Goal: Complete application form

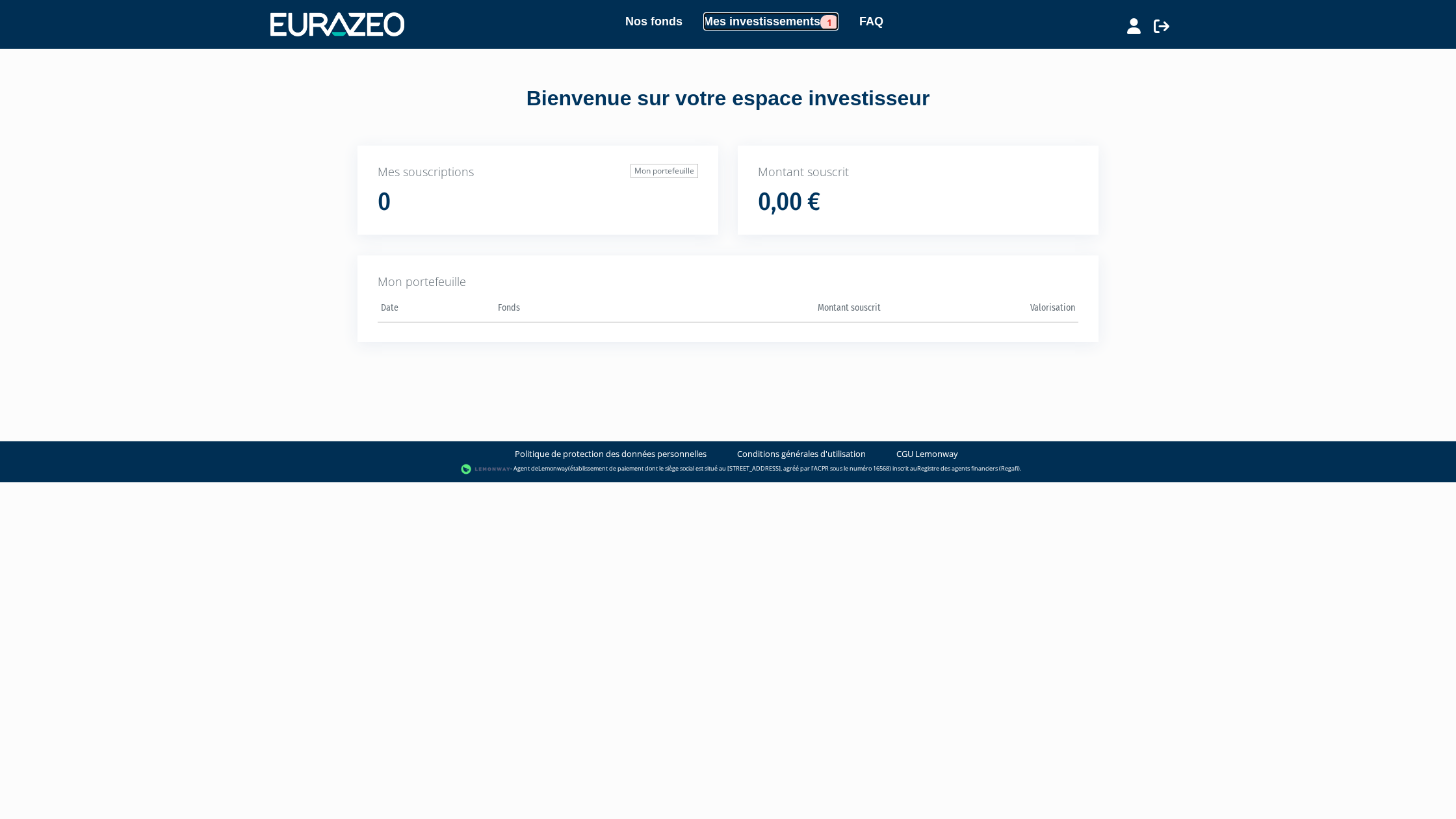
click at [789, 26] on link "Mes investissements 1" at bounding box center [770, 22] width 135 height 18
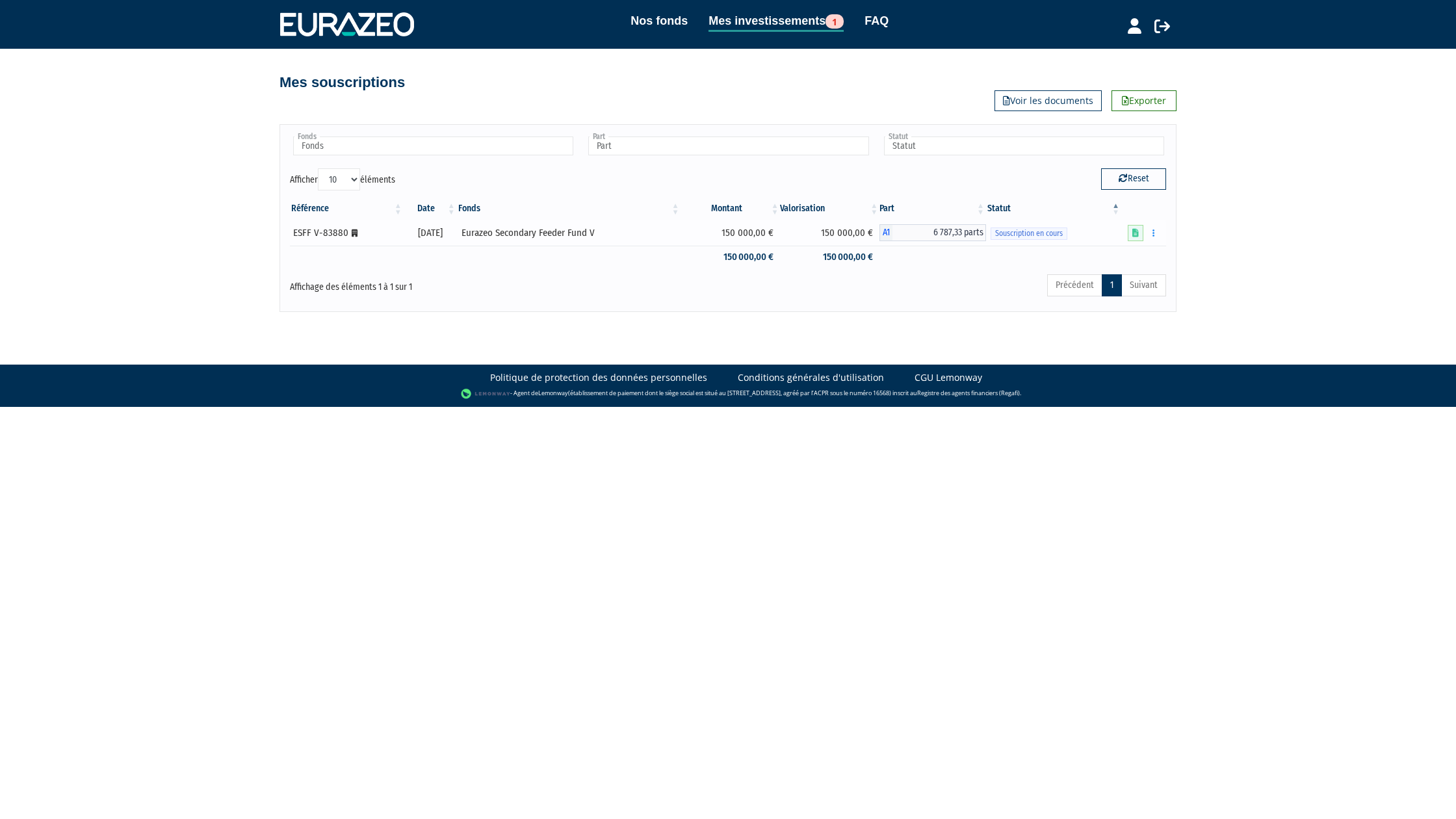
click at [1062, 229] on span "Souscription en cours" at bounding box center [1029, 233] width 76 height 13
click at [1132, 234] on link at bounding box center [1136, 233] width 16 height 16
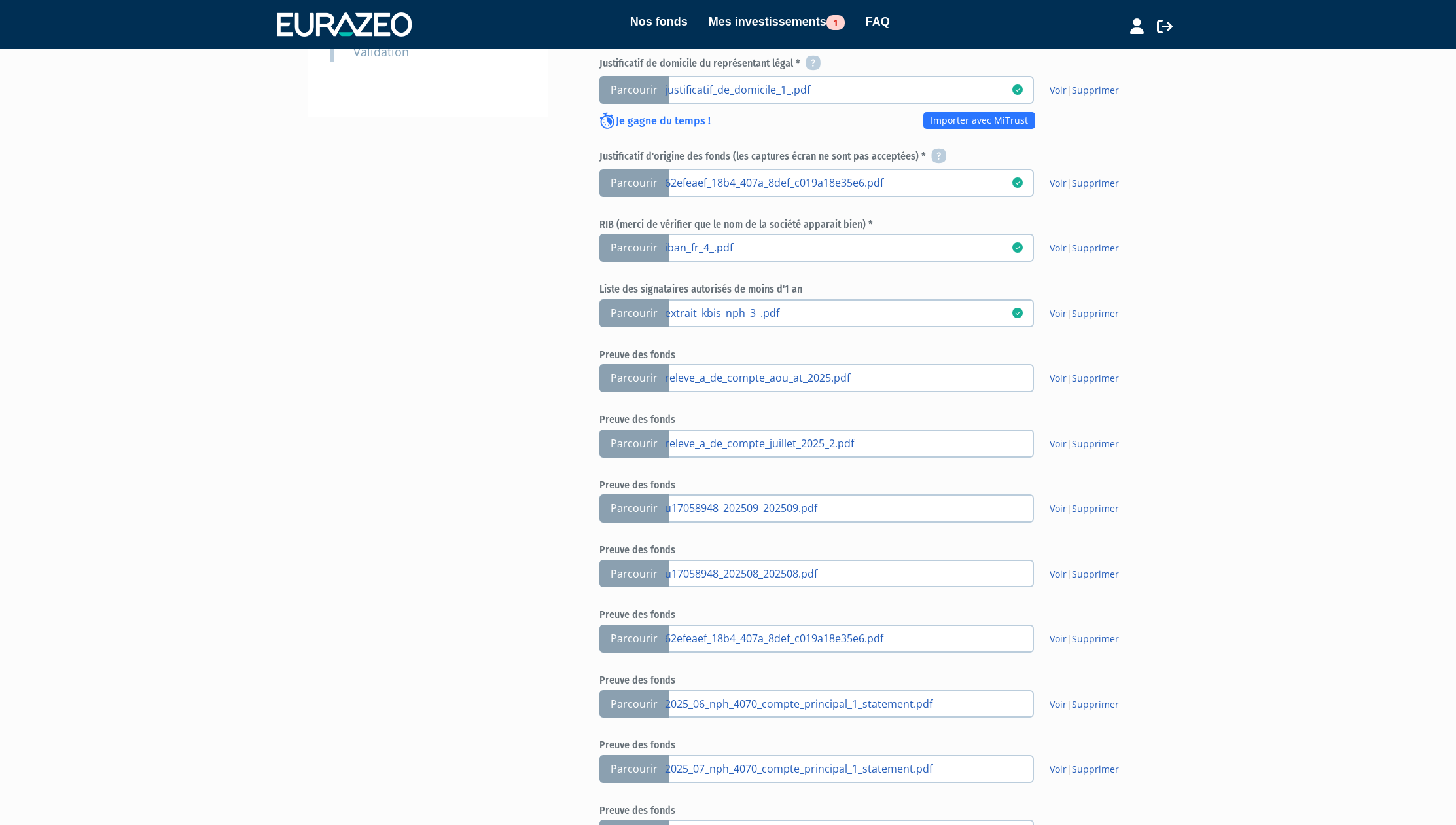
scroll to position [541, 0]
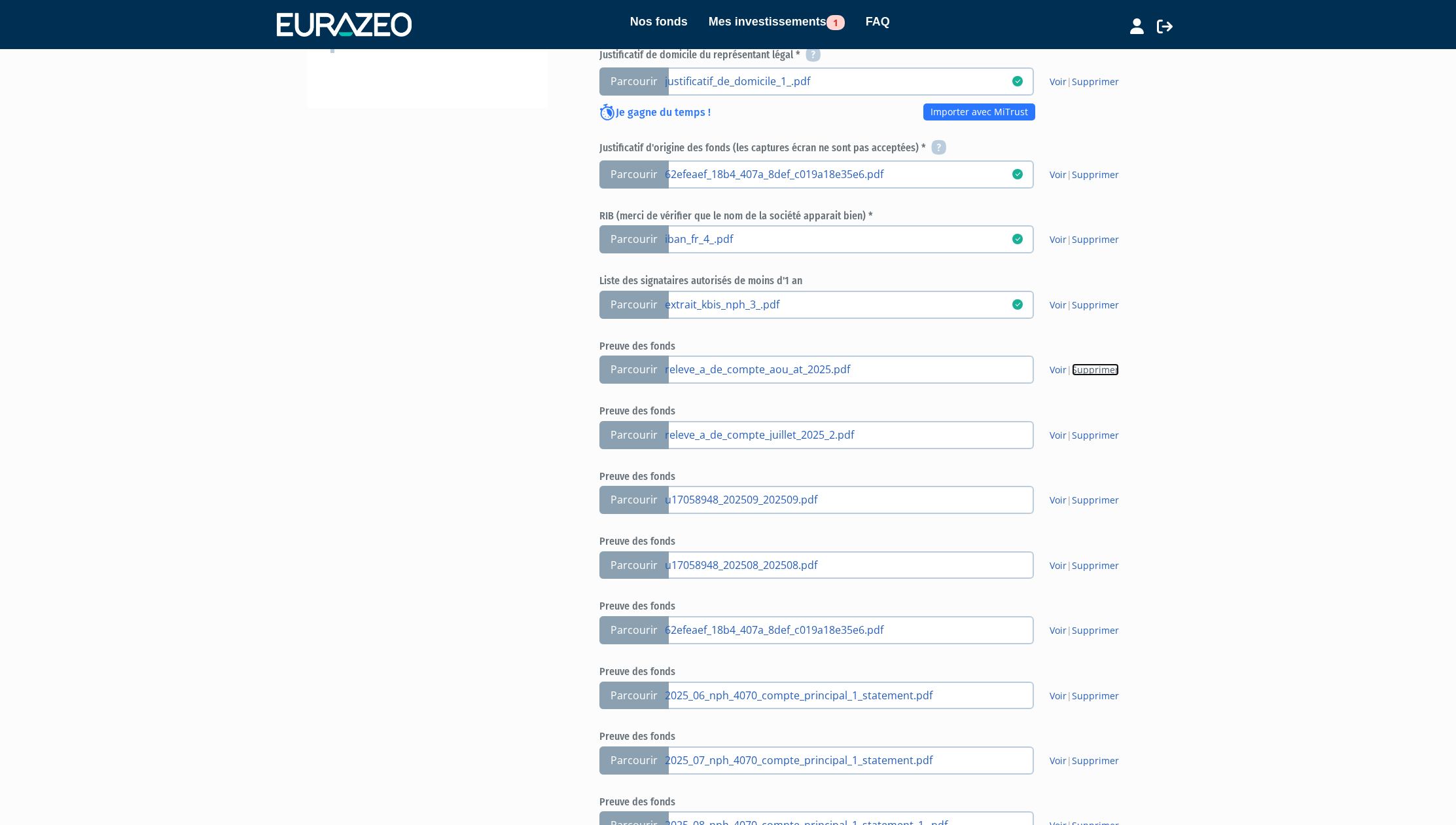
click at [1105, 371] on link "Supprimer" at bounding box center [1095, 369] width 47 height 13
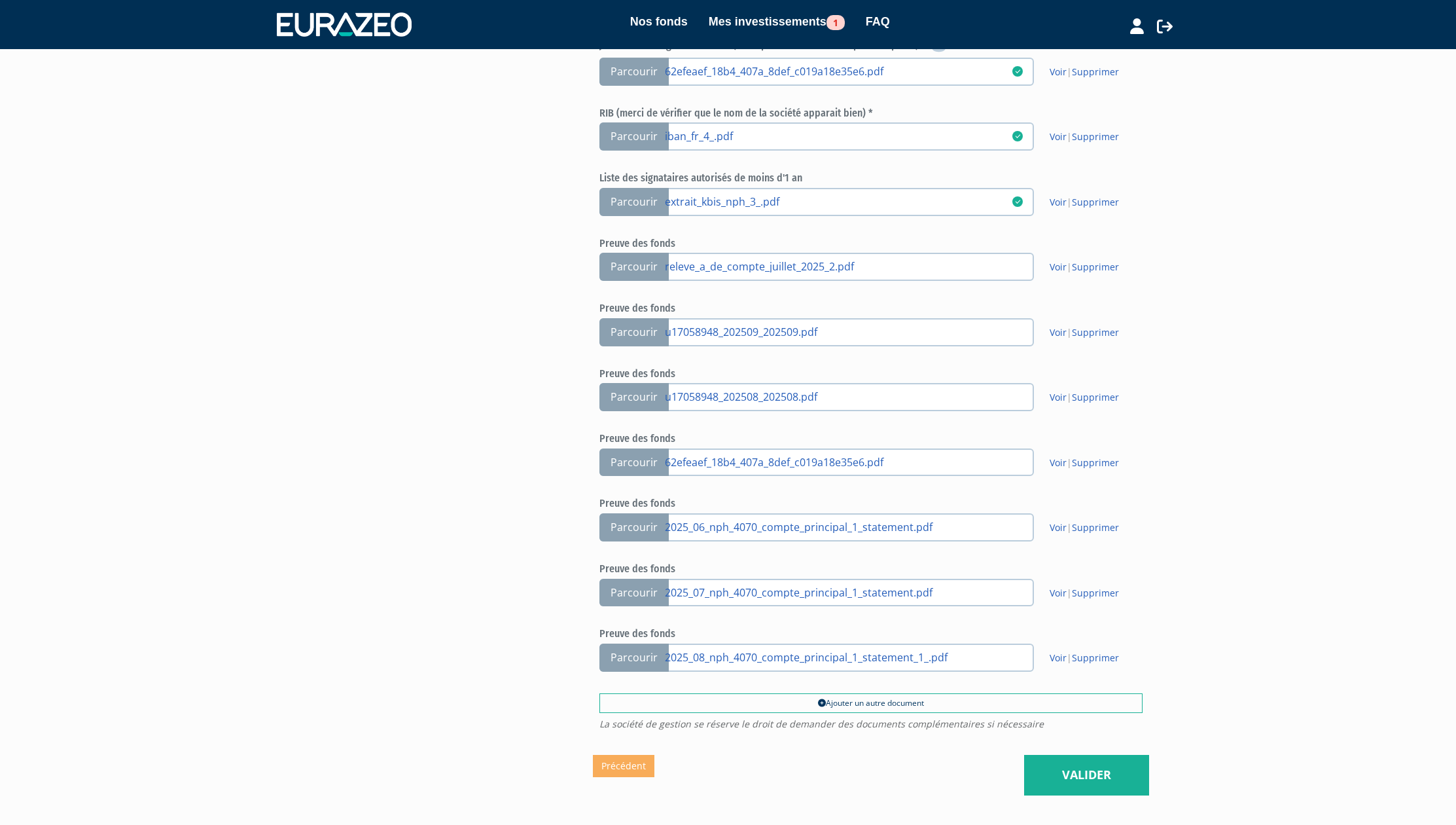
scroll to position [626, 0]
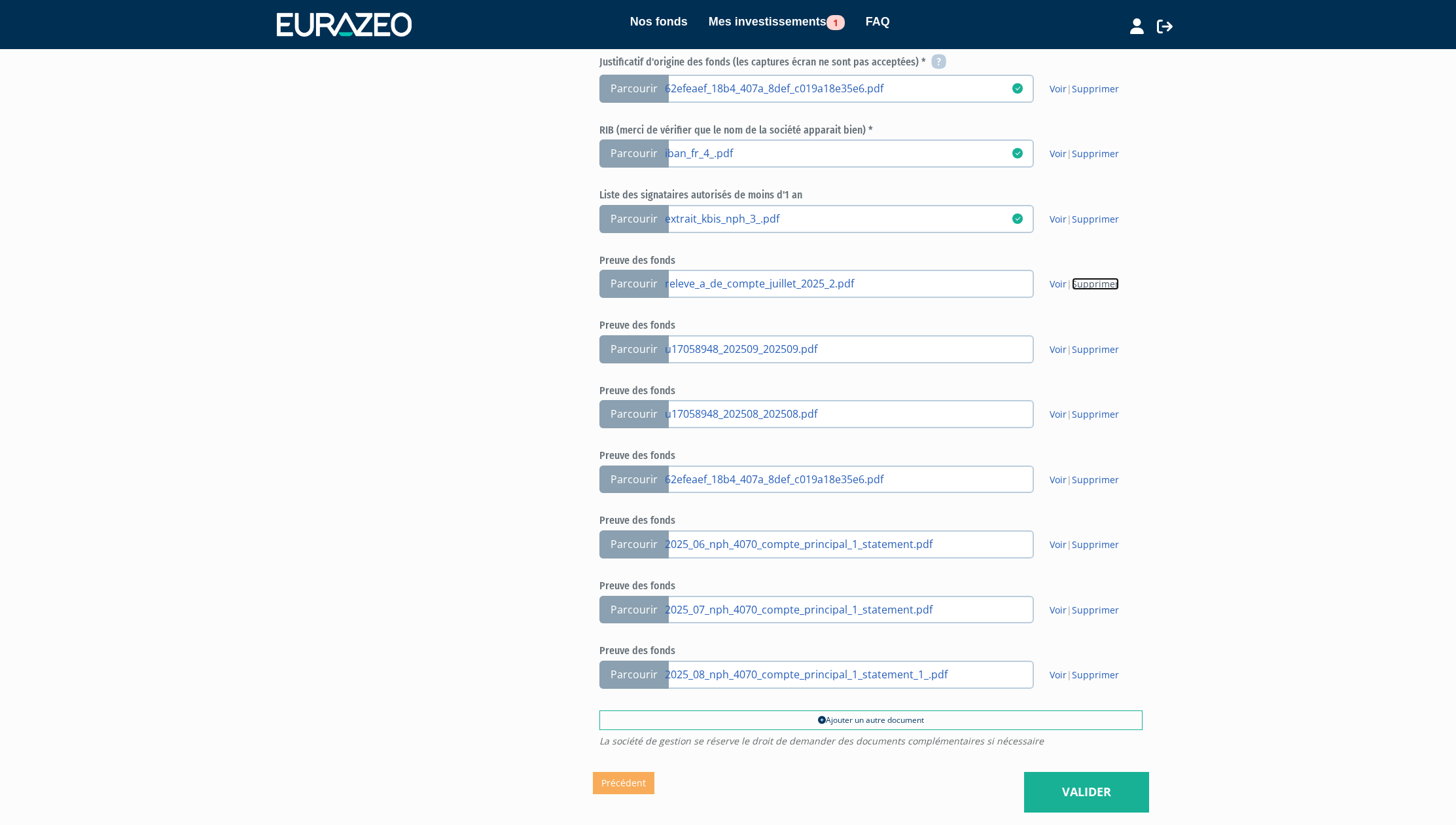
click at [1105, 286] on link "Supprimer" at bounding box center [1095, 284] width 47 height 13
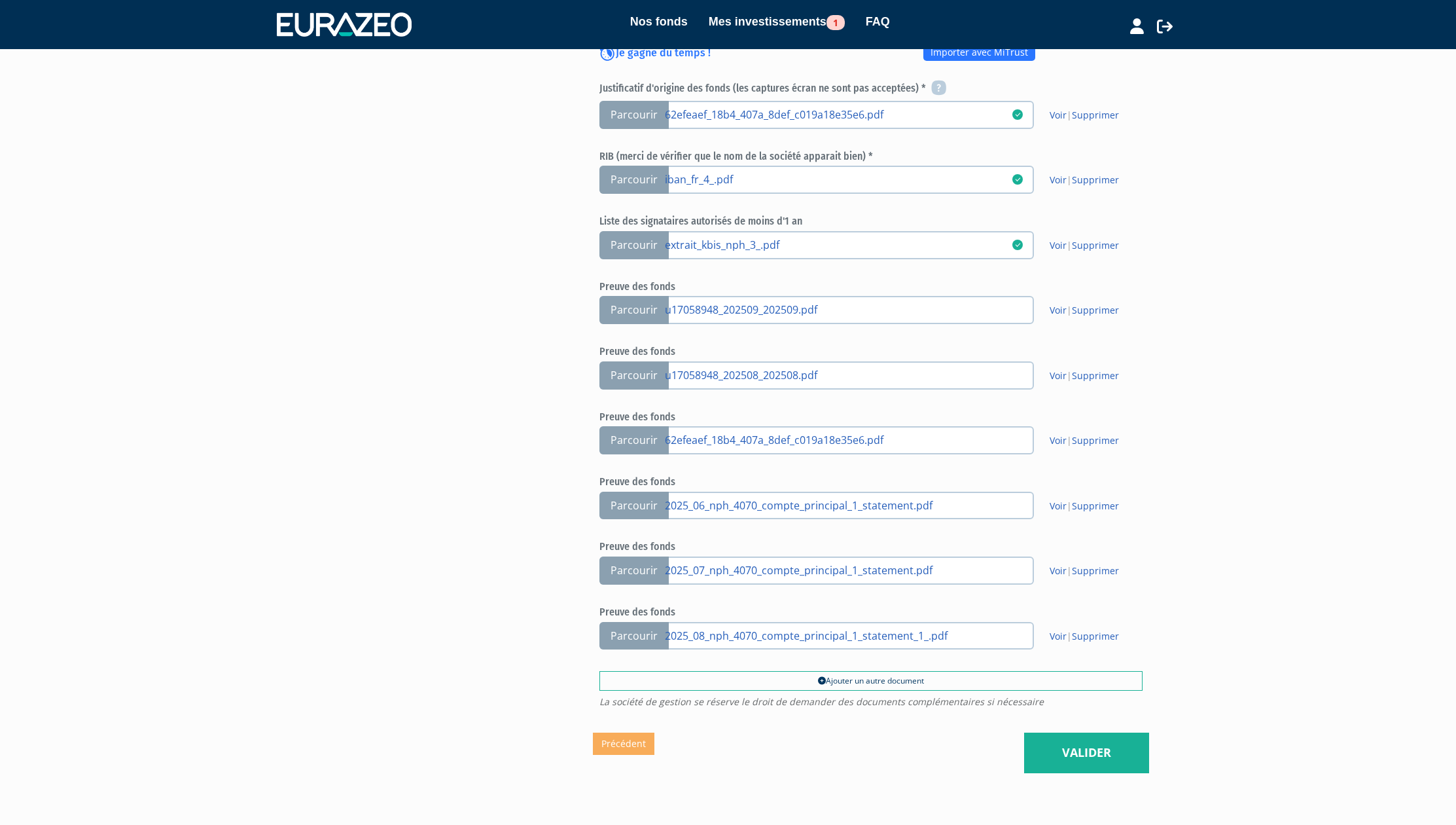
scroll to position [522, 0]
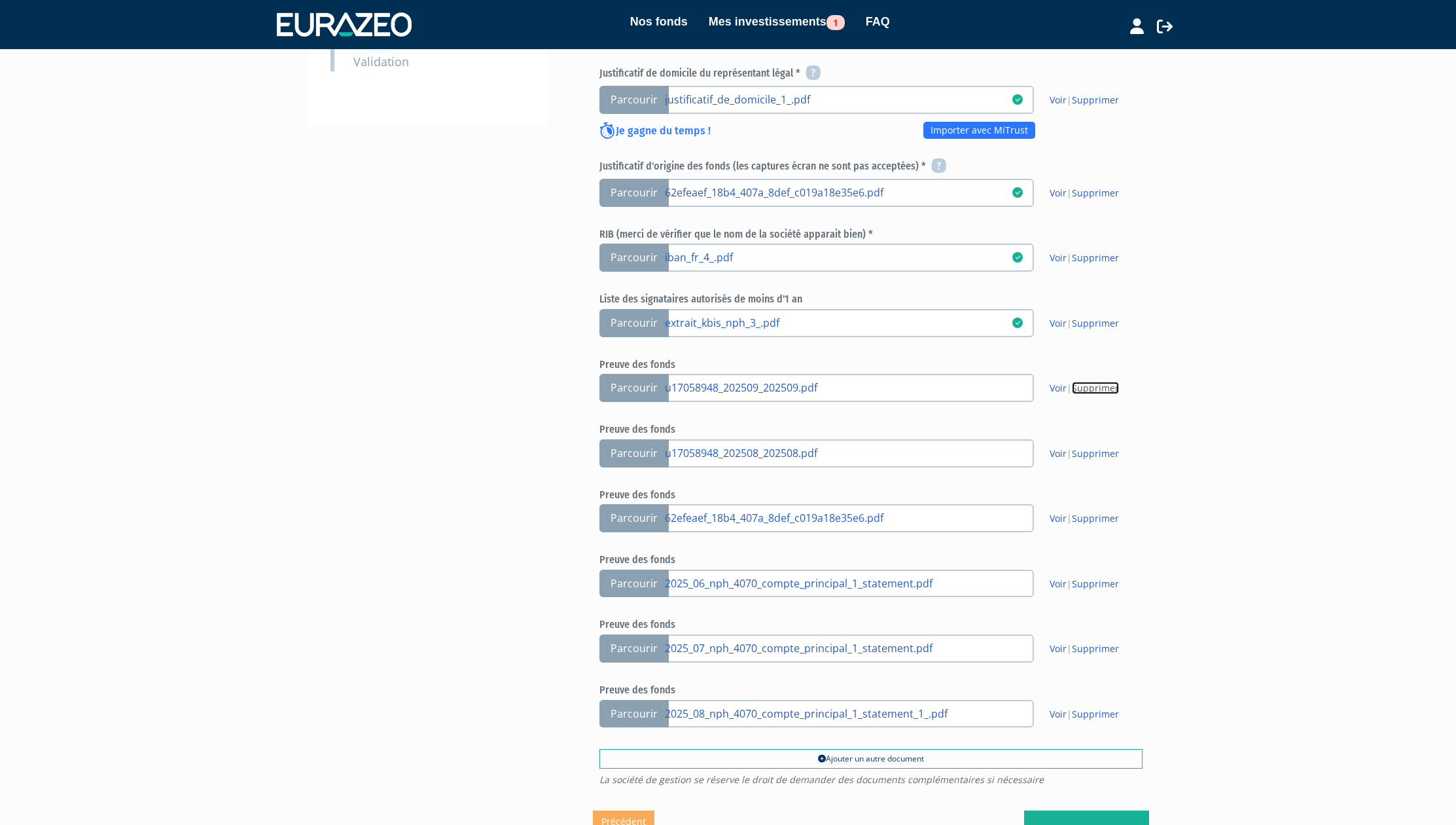
click at [1102, 389] on link "Supprimer" at bounding box center [1095, 388] width 47 height 13
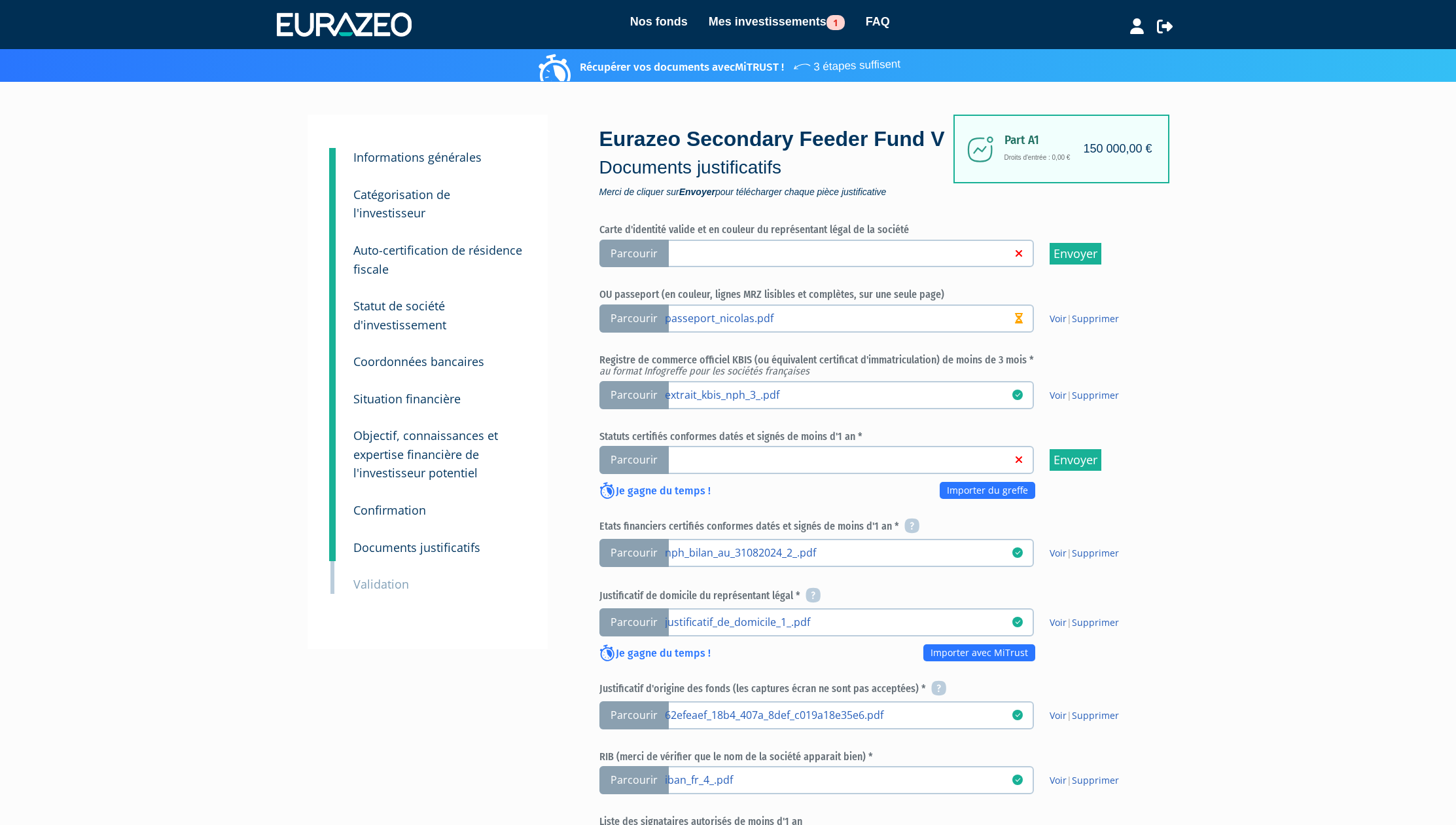
scroll to position [610, 0]
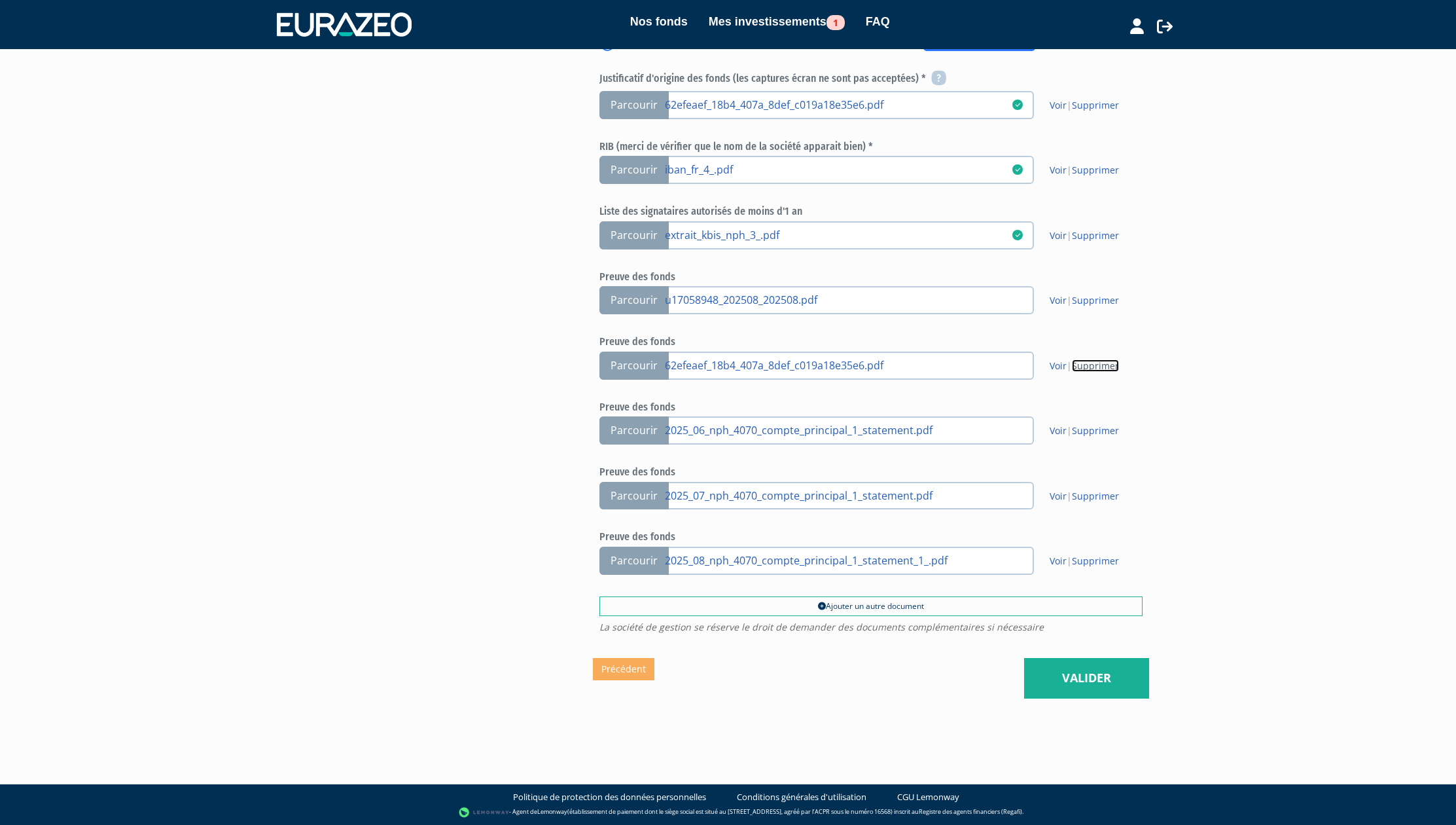
click at [1096, 362] on link "Supprimer" at bounding box center [1095, 365] width 47 height 13
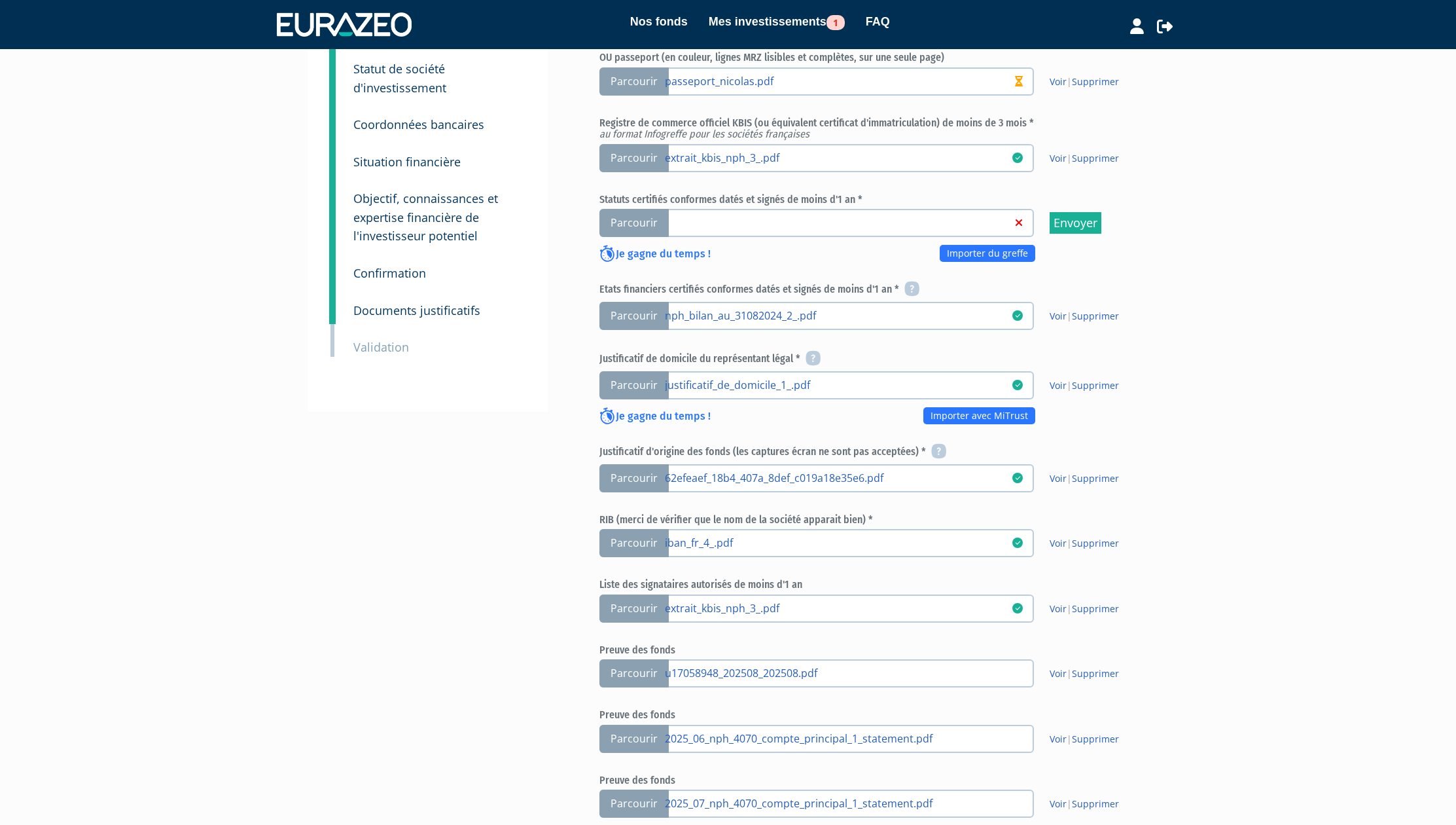
scroll to position [545, 0]
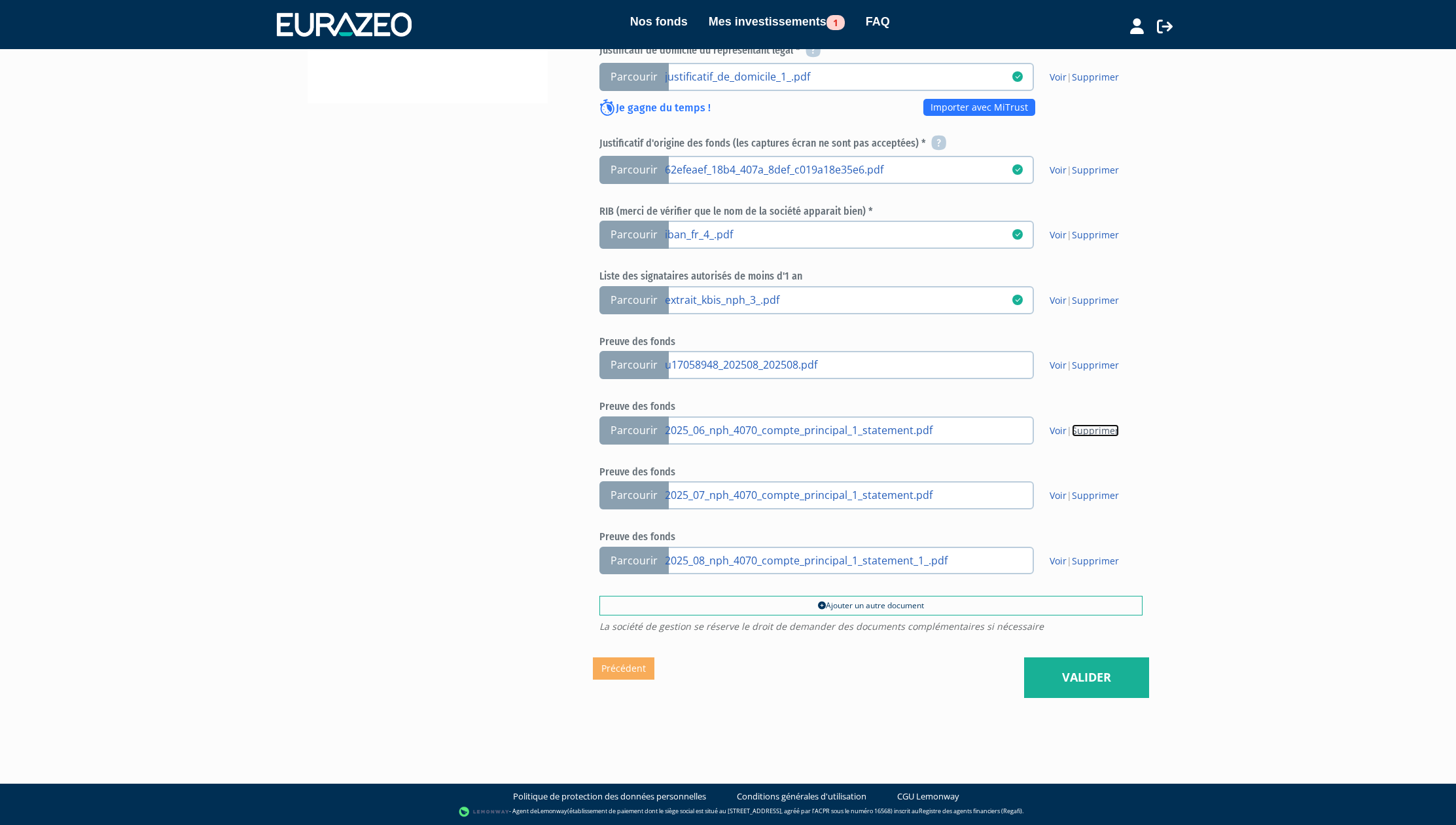
click at [1105, 430] on link "Supprimer" at bounding box center [1095, 430] width 47 height 13
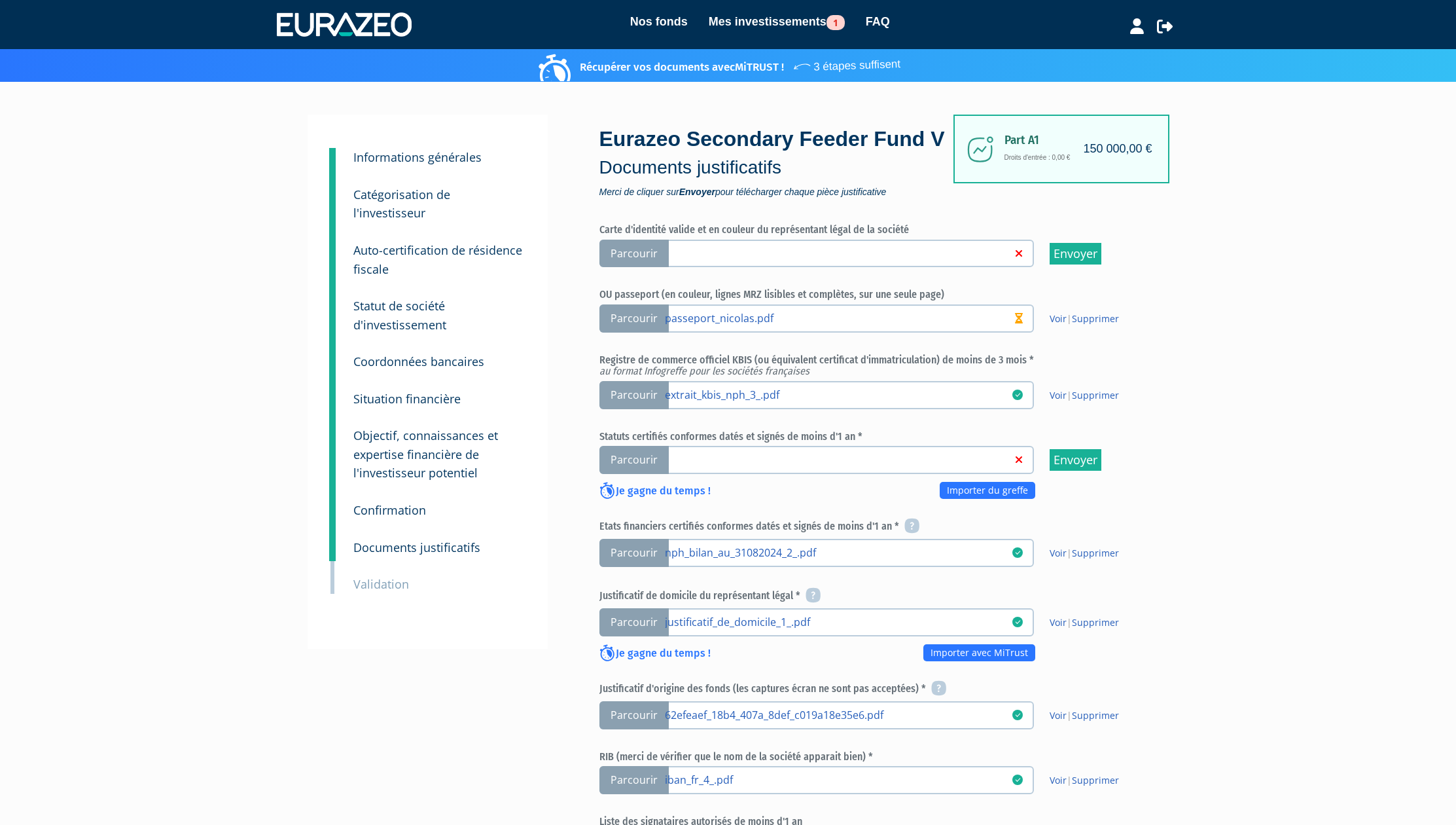
scroll to position [480, 0]
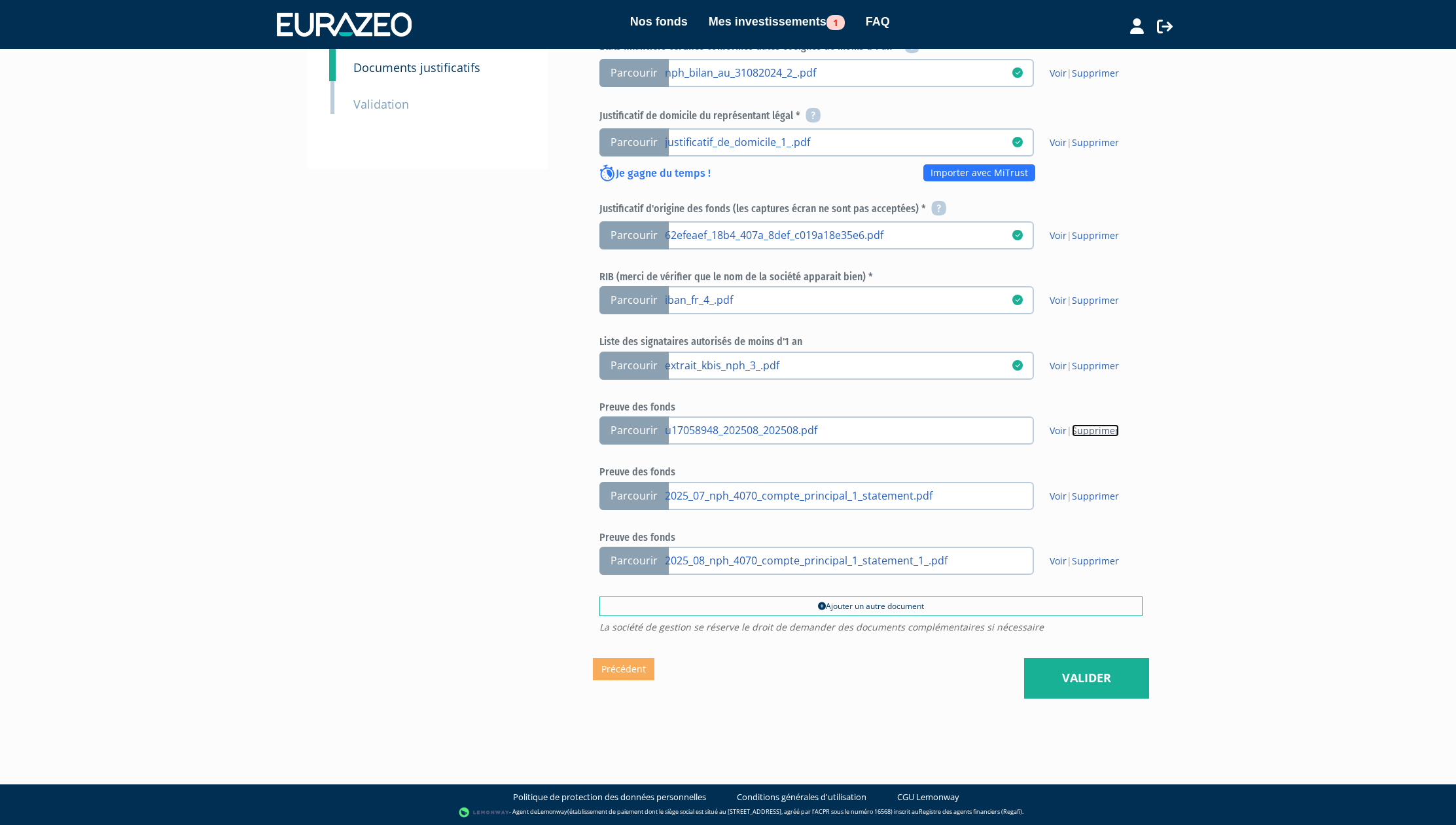
click at [1102, 432] on link "Supprimer" at bounding box center [1095, 430] width 47 height 13
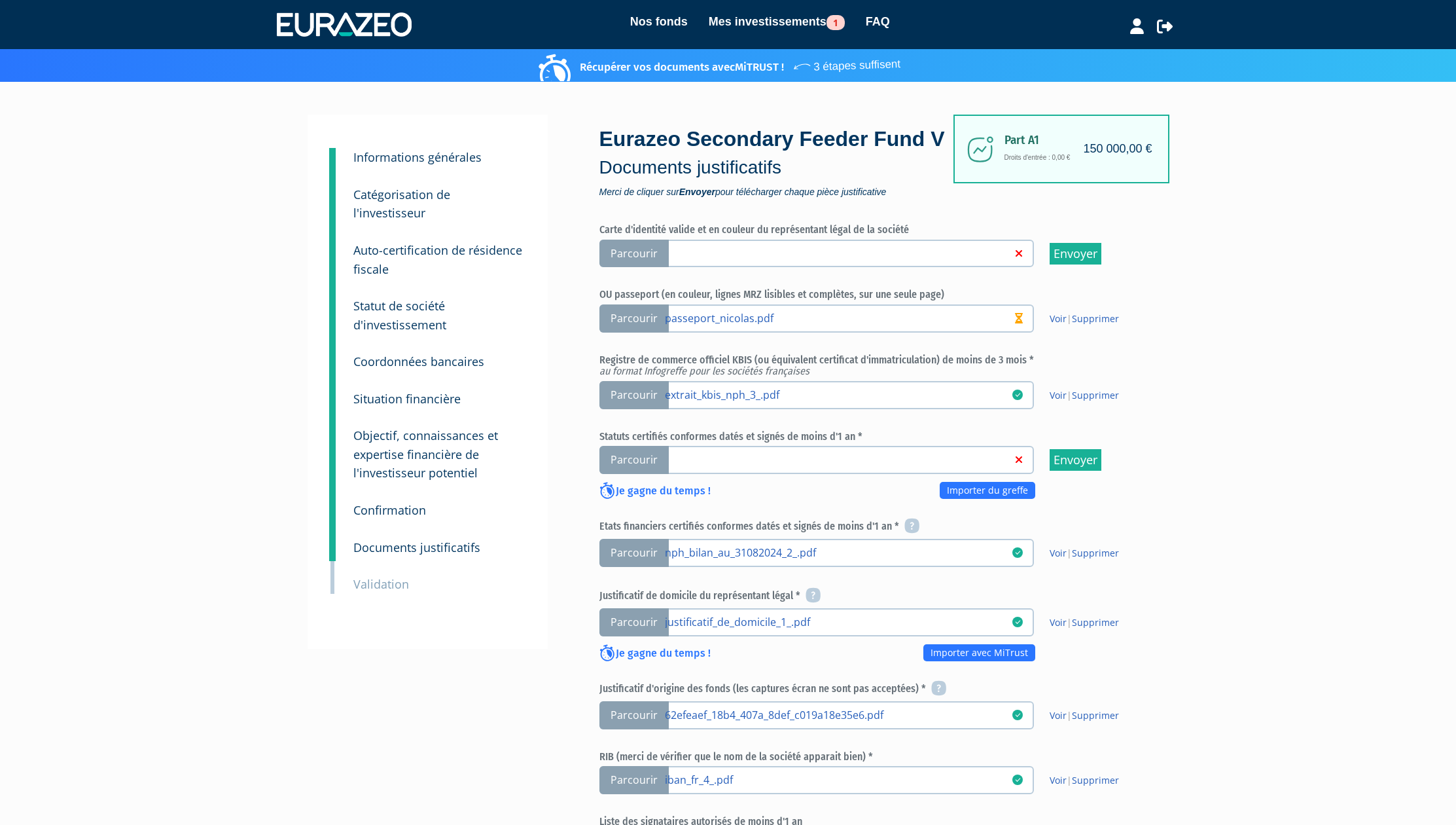
scroll to position [415, 0]
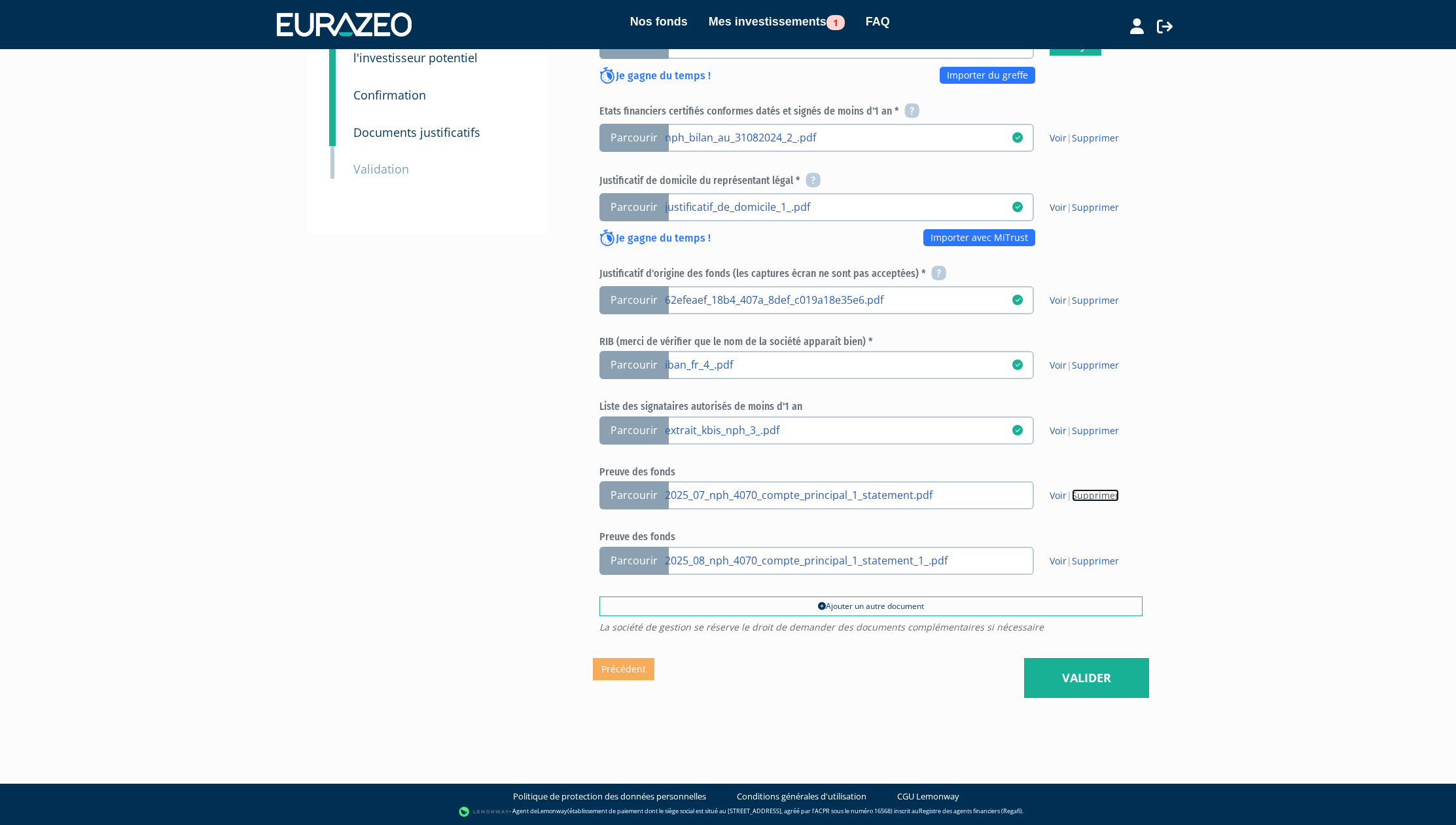
click at [1103, 494] on link "Supprimer" at bounding box center [1095, 495] width 47 height 13
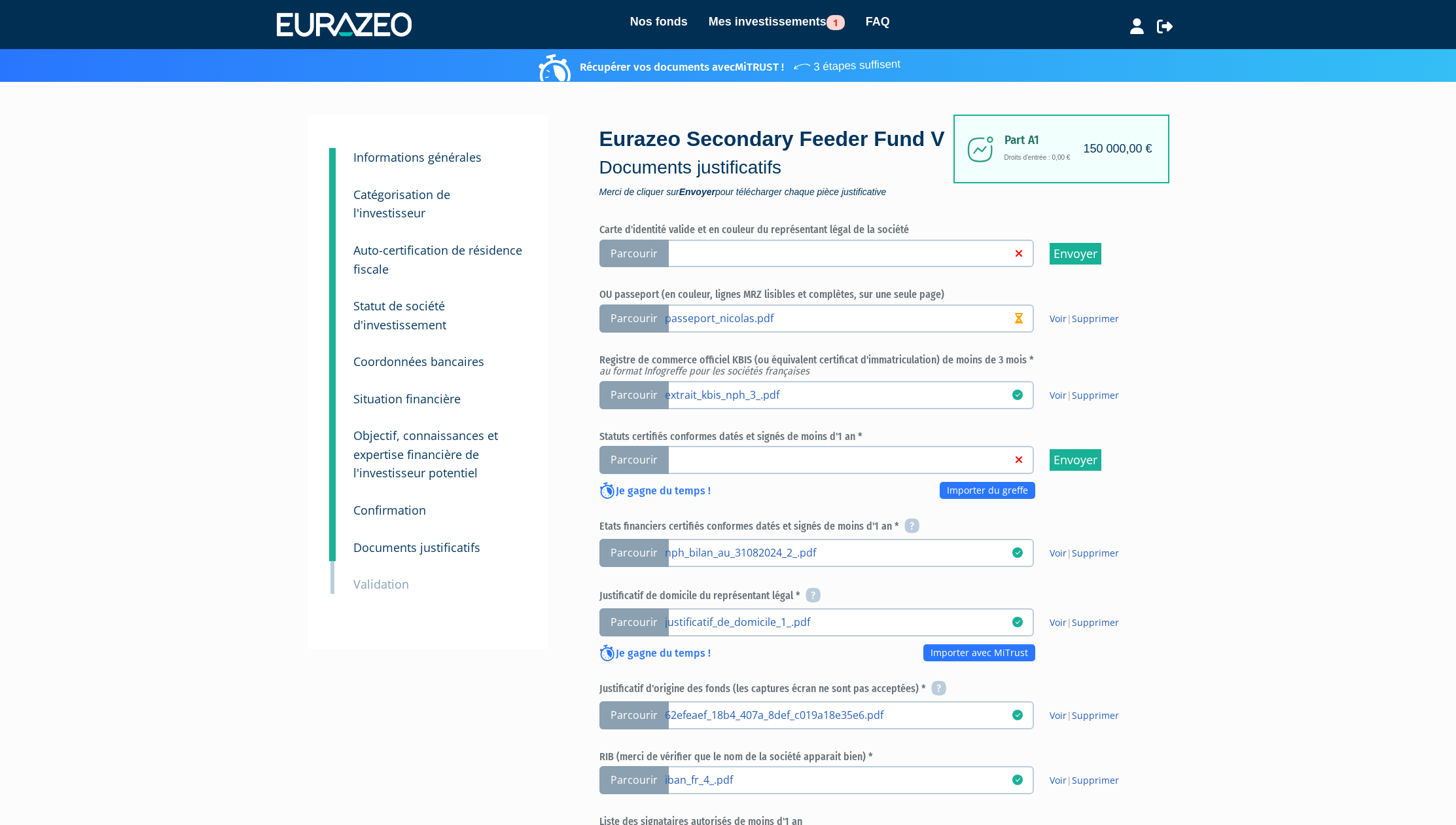
scroll to position [349, 0]
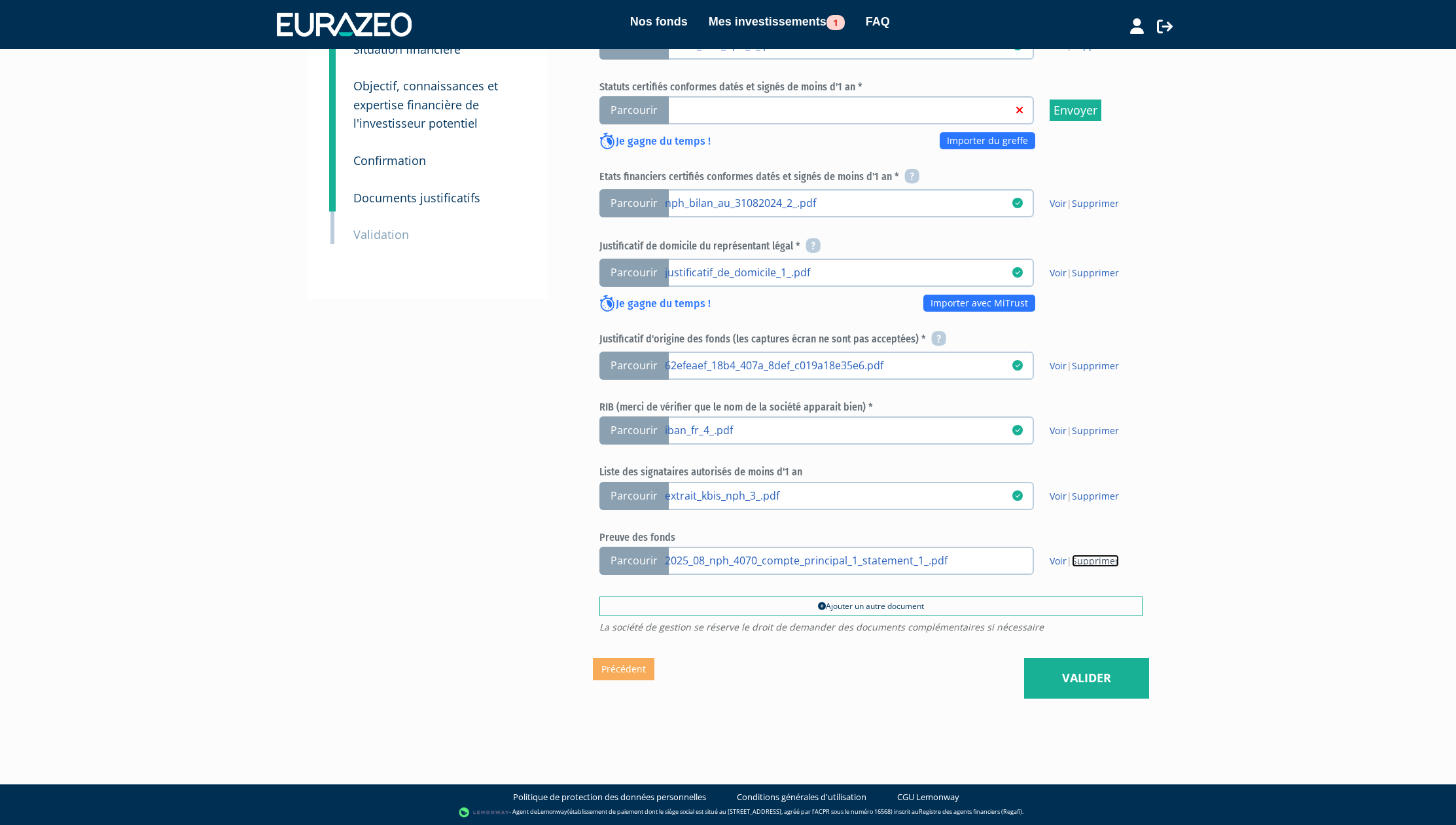
click at [1098, 561] on link "Supprimer" at bounding box center [1095, 561] width 47 height 13
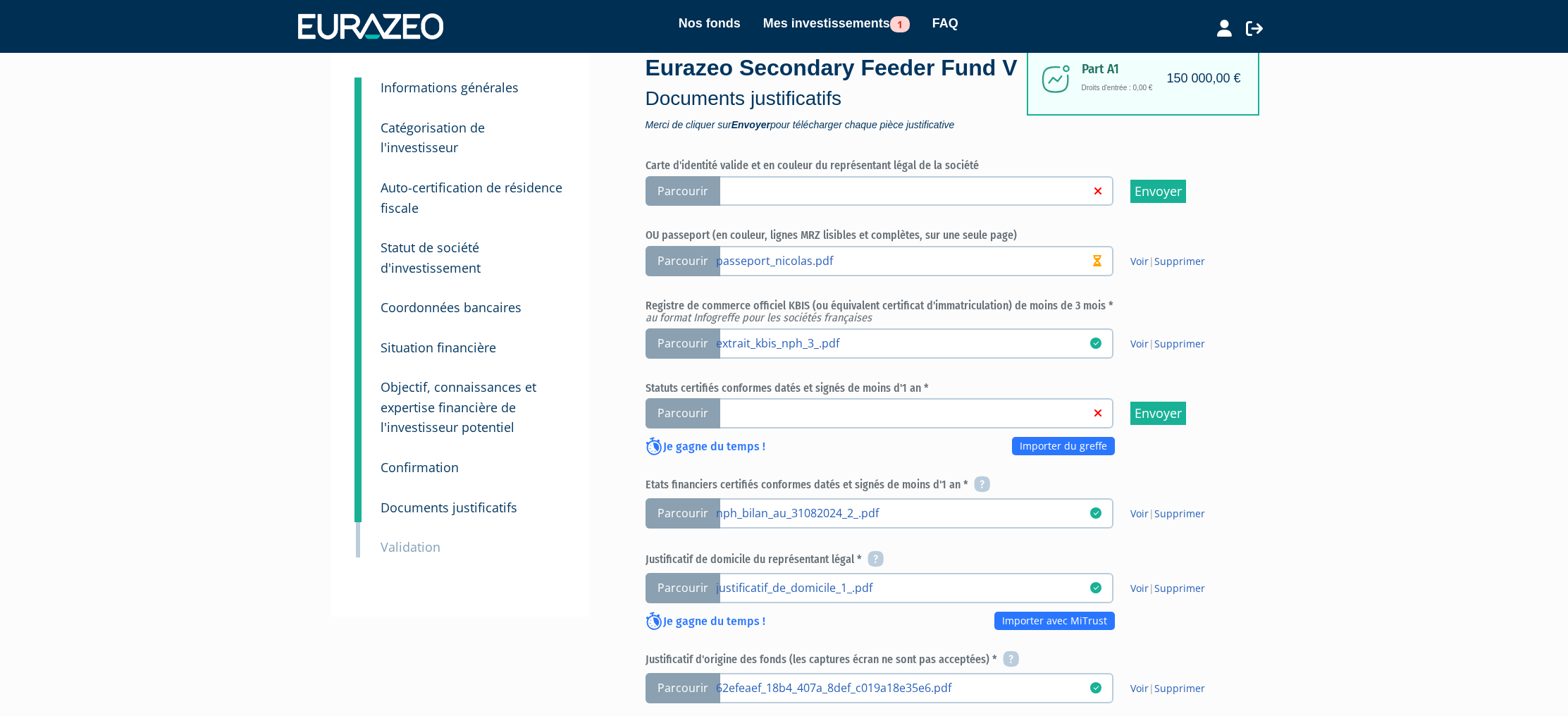
scroll to position [91, 0]
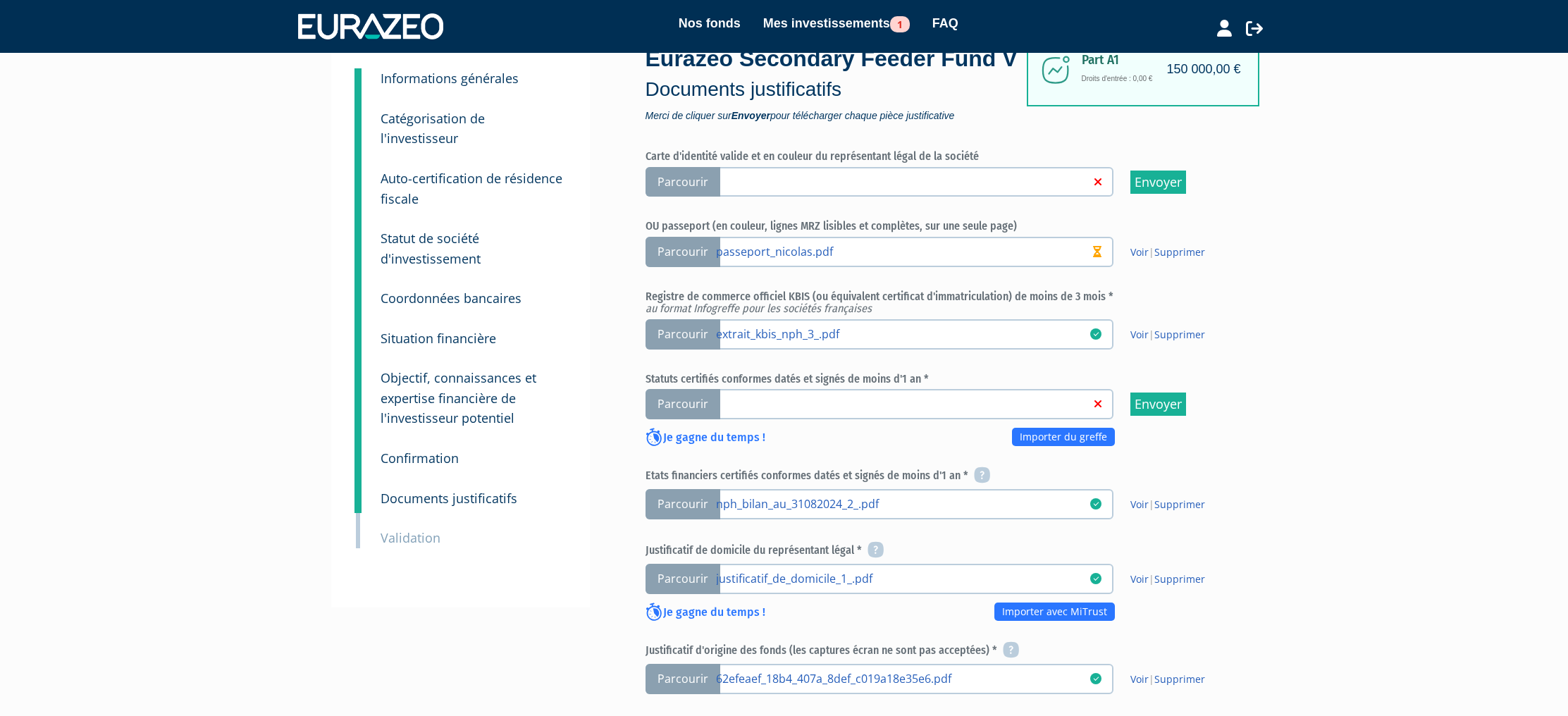
click at [1041, 403] on link at bounding box center [902, 403] width 374 height 14
click at [0, 0] on input "Parcourir" at bounding box center [0, 0] width 0 height 0
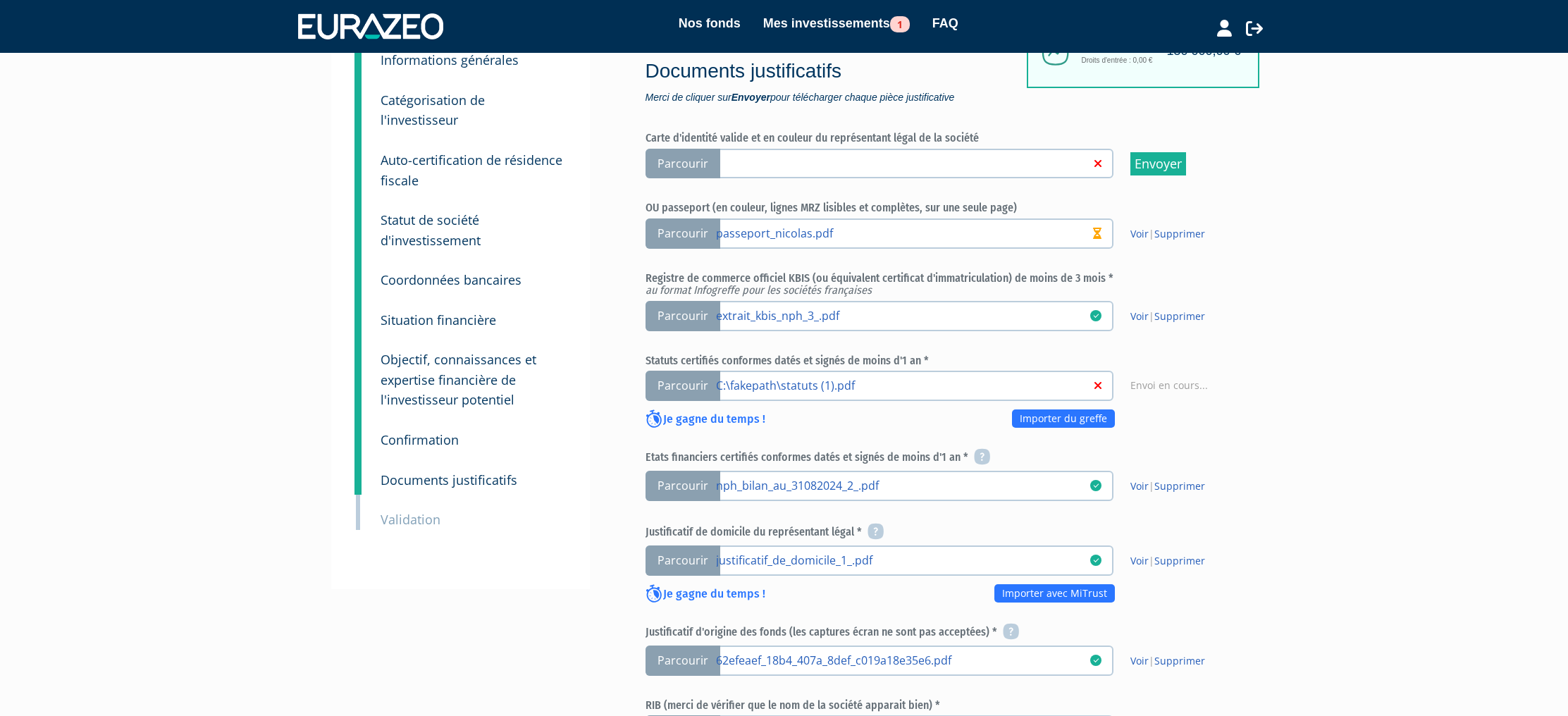
scroll to position [69, 0]
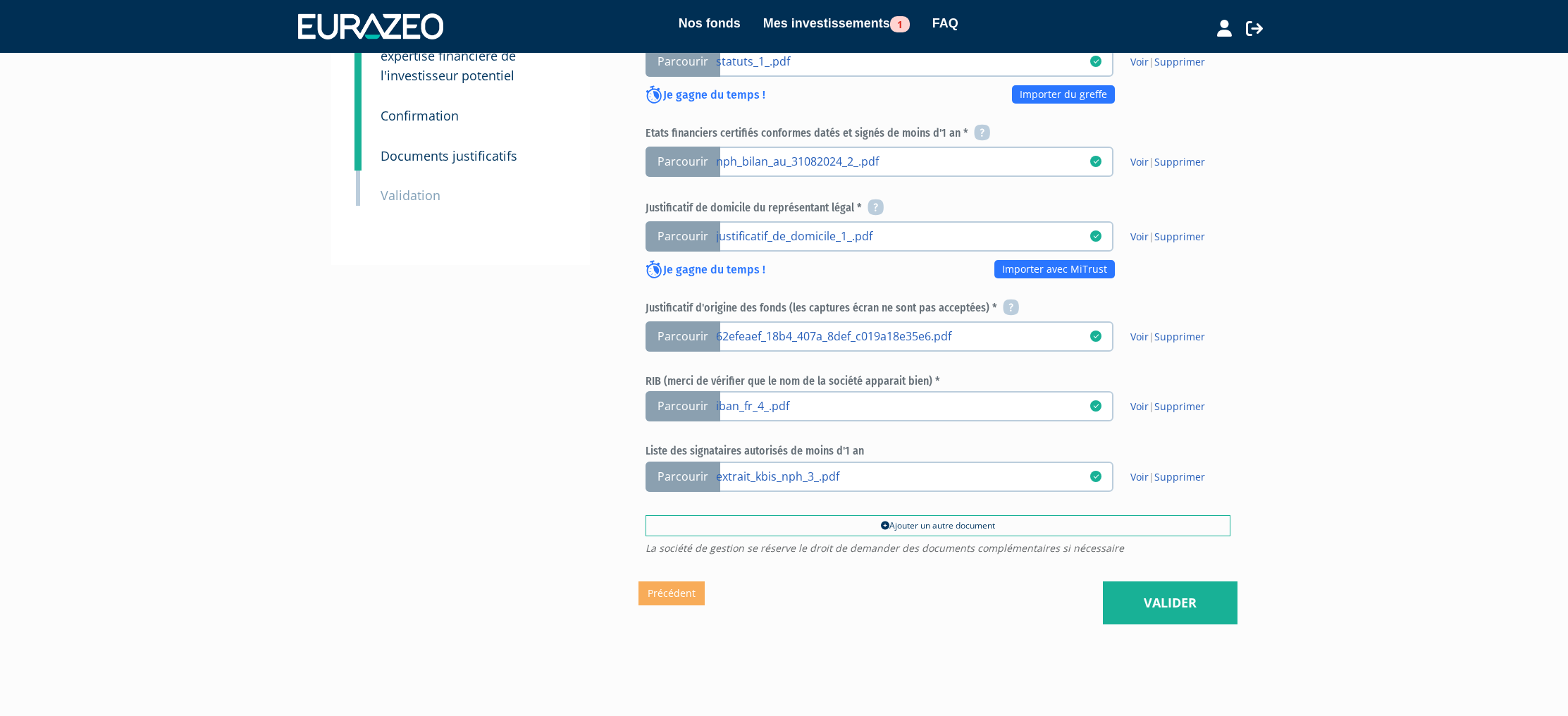
scroll to position [424, 0]
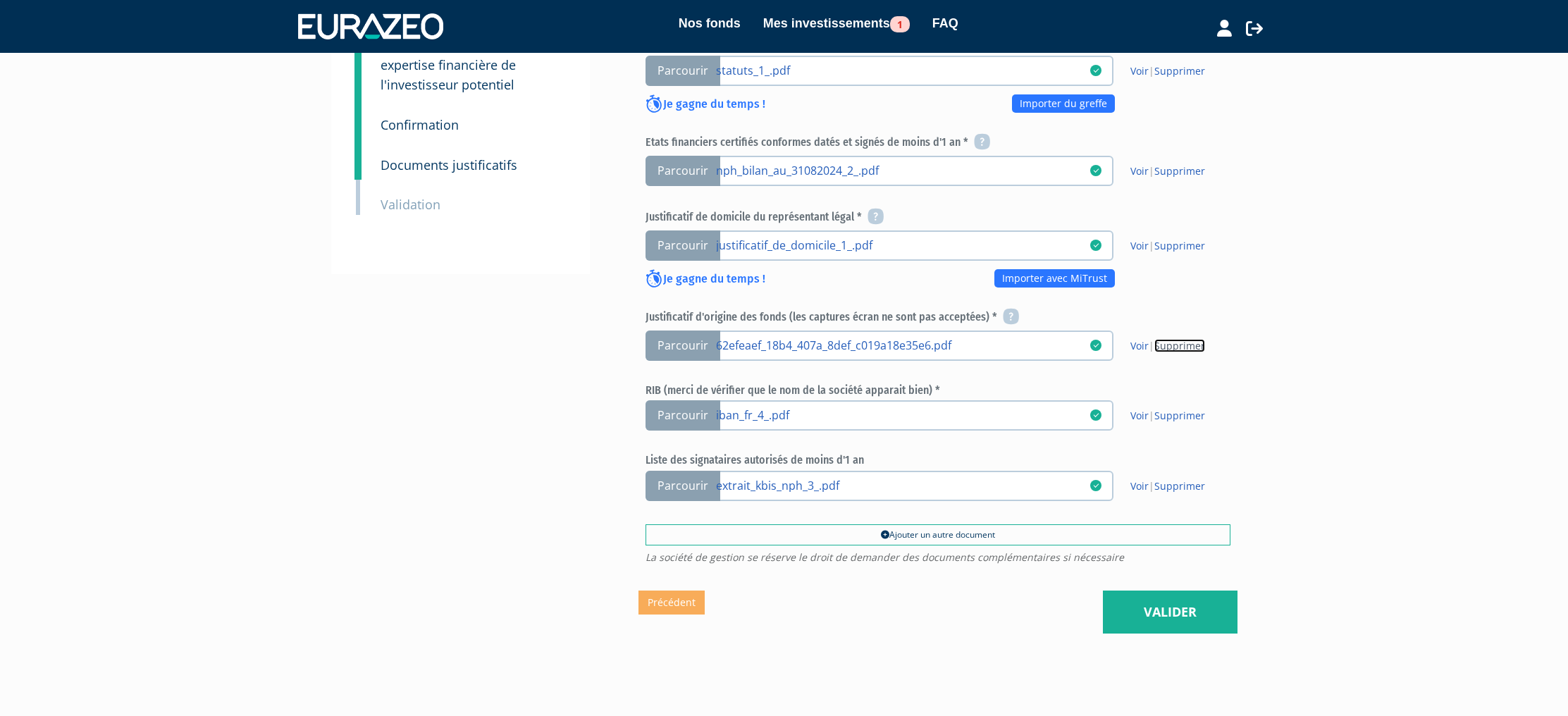
click at [1179, 347] on link "Supprimer" at bounding box center [1179, 345] width 51 height 14
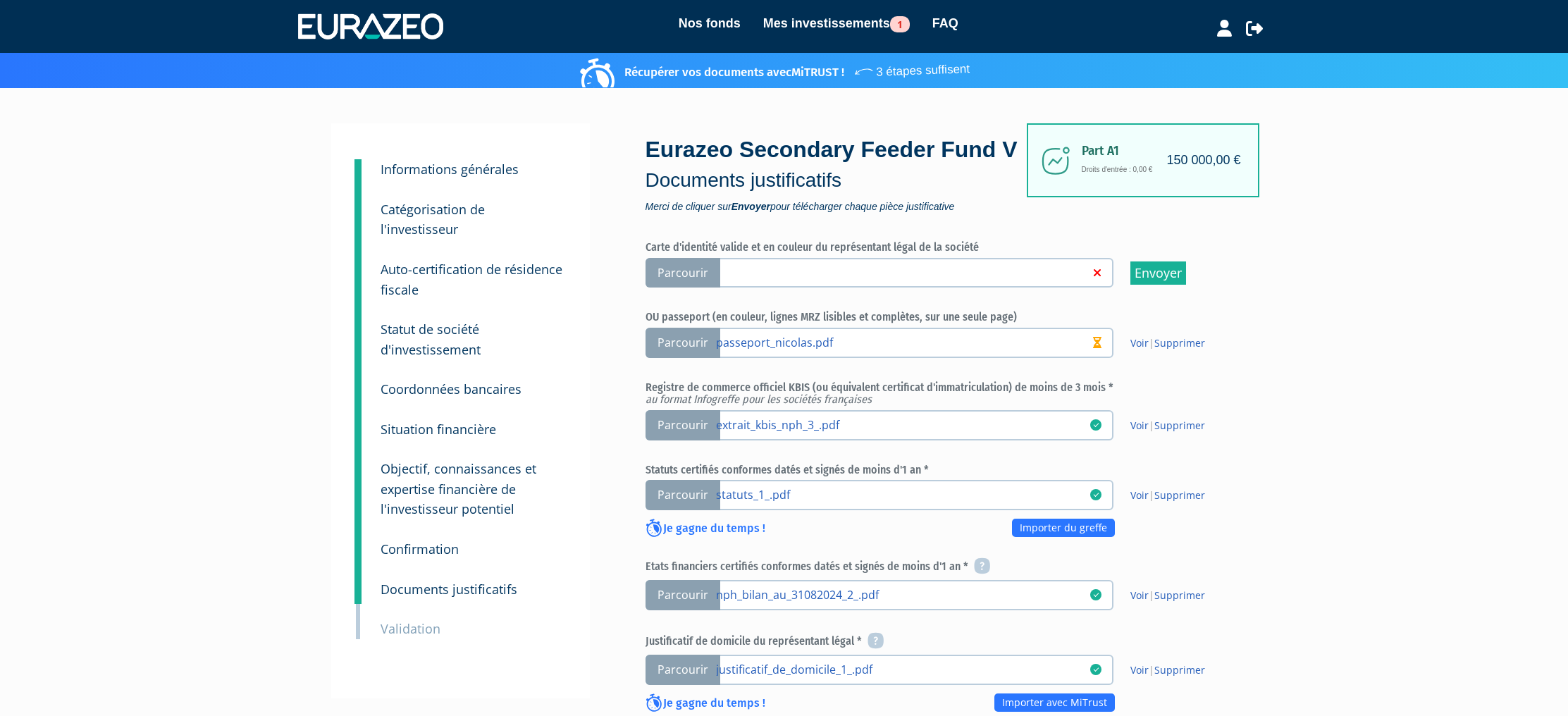
scroll to position [479, 0]
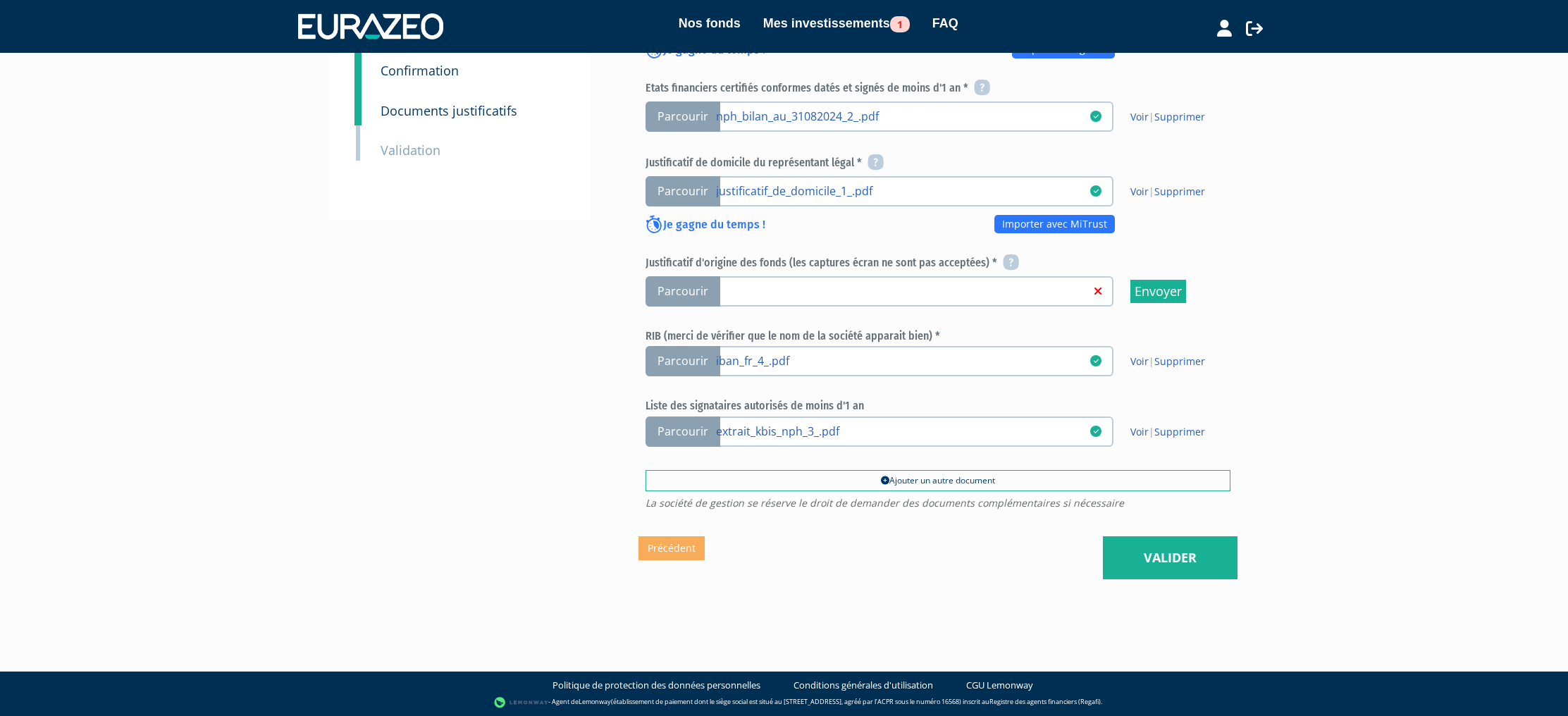
click at [839, 295] on link at bounding box center [902, 290] width 374 height 14
click at [0, 0] on input "Parcourir" at bounding box center [0, 0] width 0 height 0
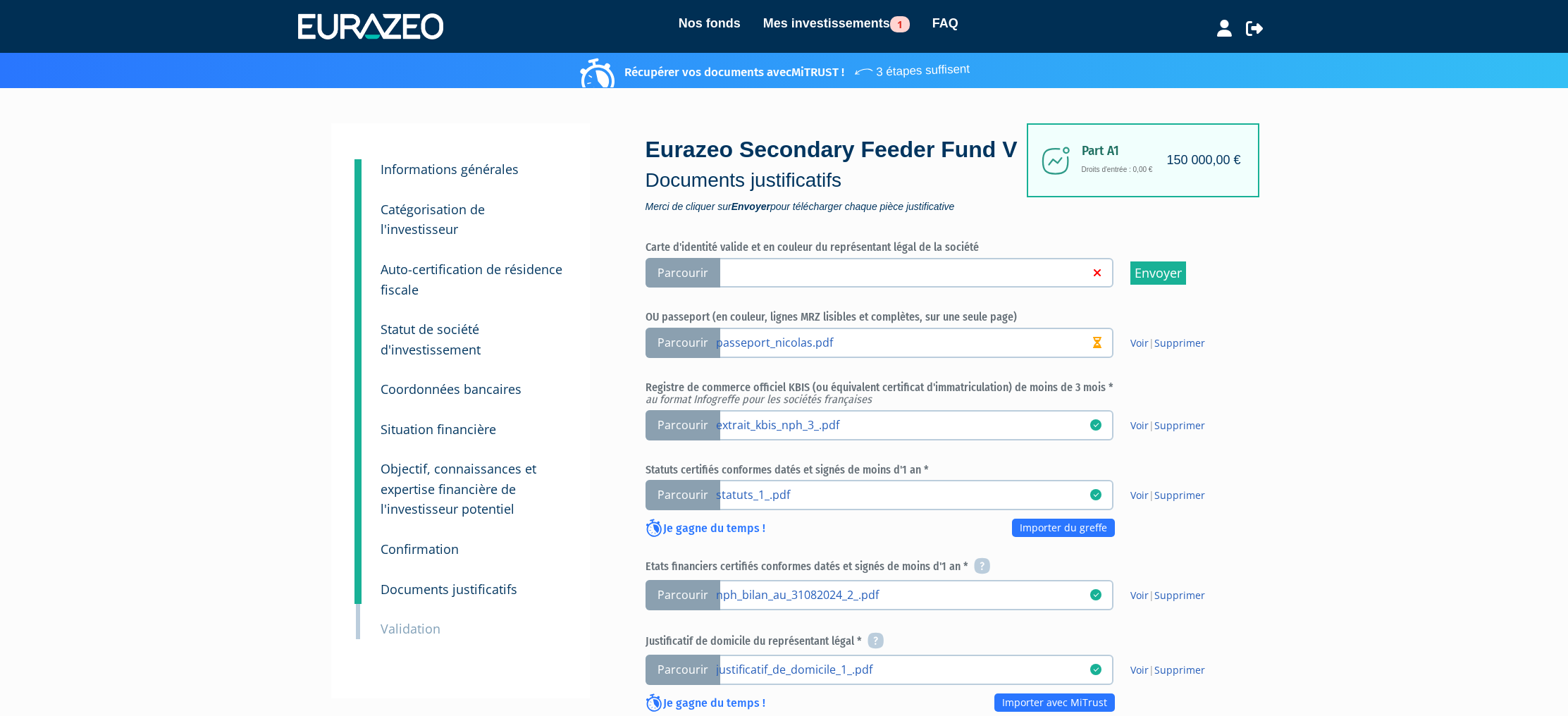
scroll to position [479, 0]
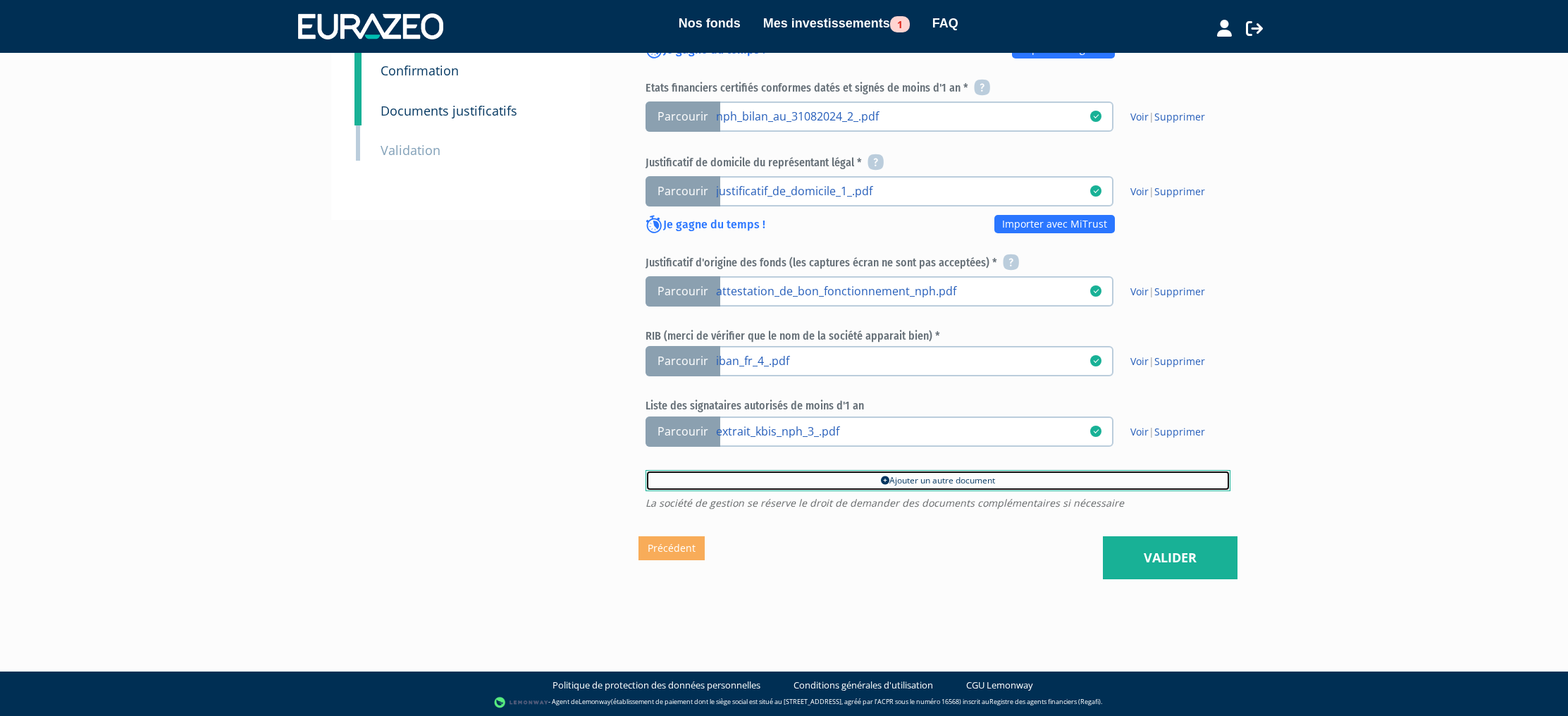
click at [919, 474] on link "Ajouter un autre document" at bounding box center [938, 481] width 585 height 21
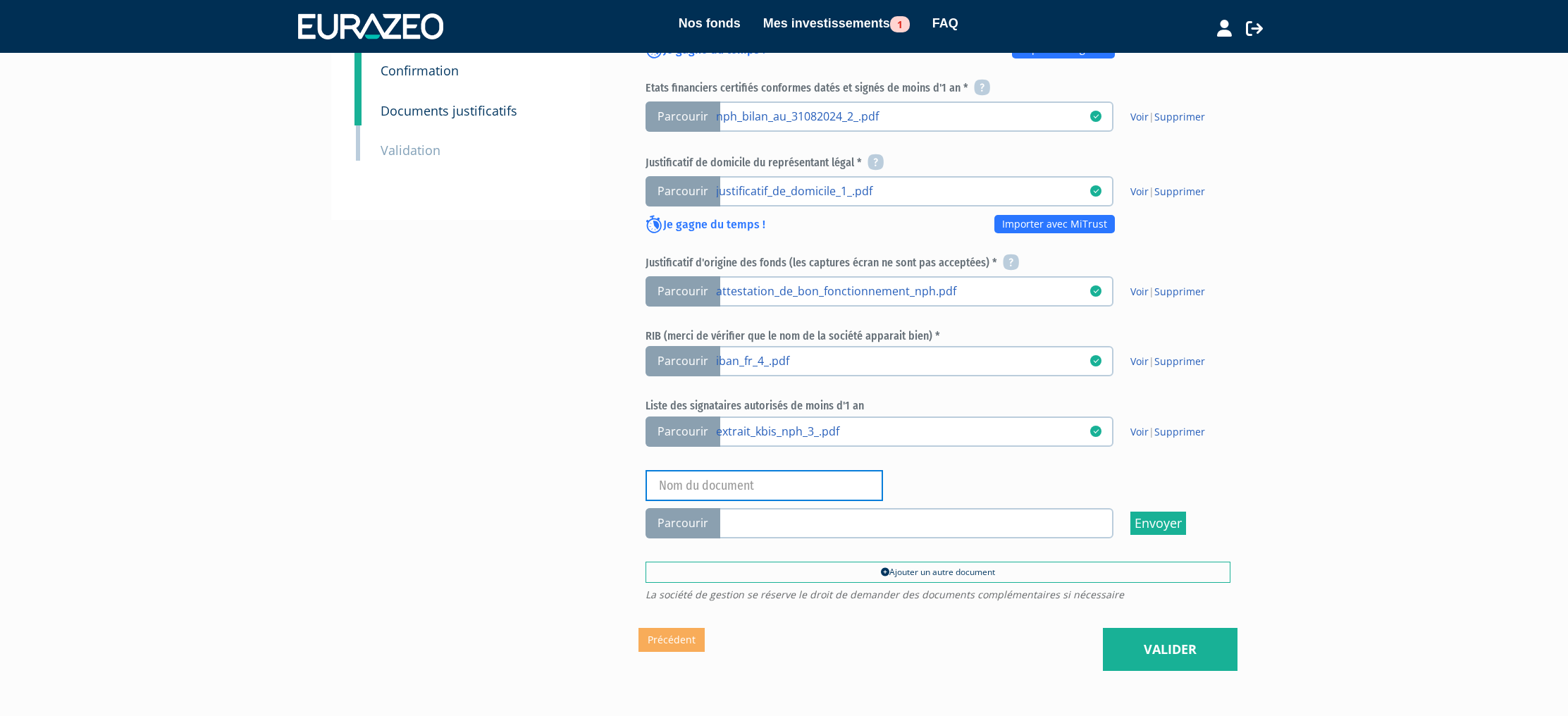
click at [799, 486] on input "text" at bounding box center [764, 485] width 237 height 31
click at [770, 489] on input "Suite Origine des Fonds - Compte Interactive Brokers" at bounding box center [764, 485] width 237 height 31
type input "Suite Origine des Fonds - Compte Titre Personne Morale Interactive Brokers"
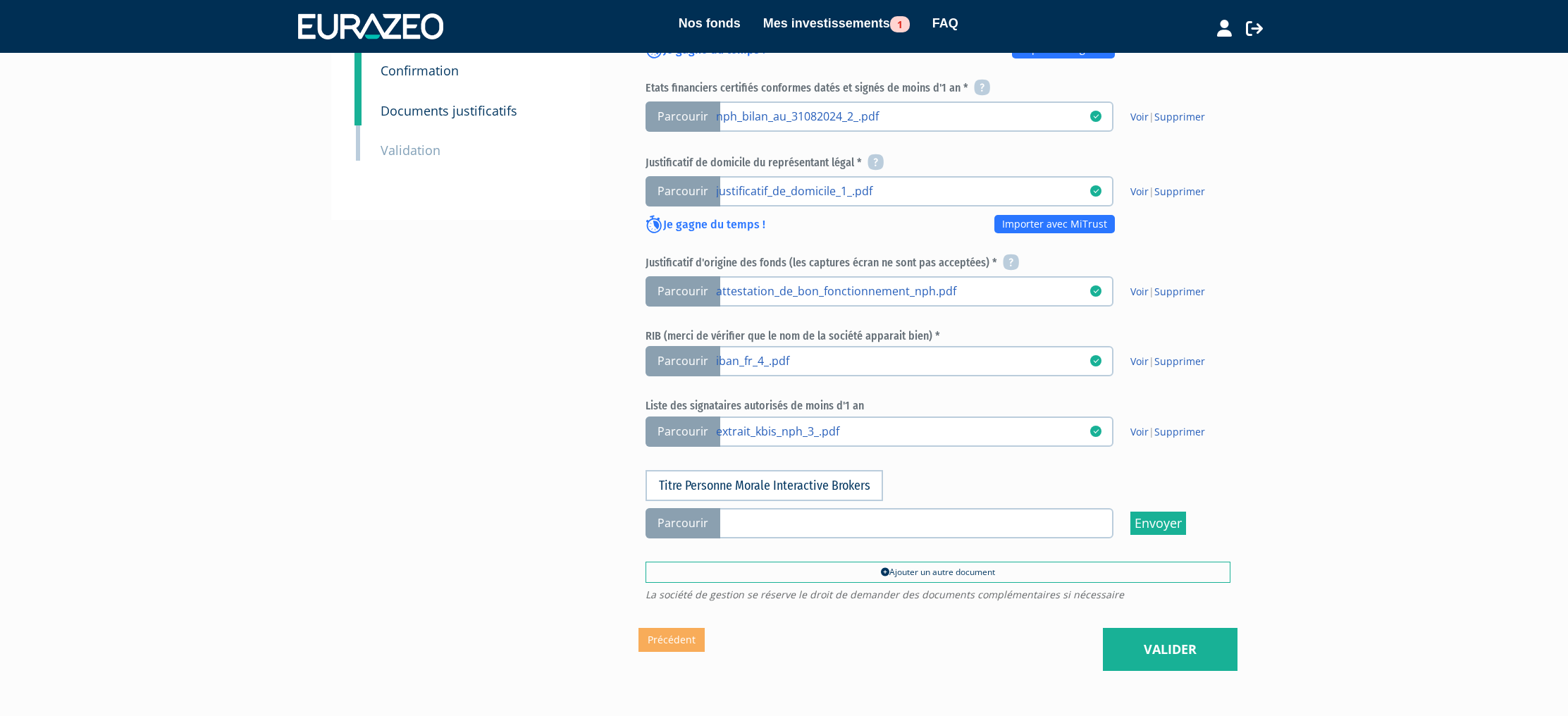
click at [541, 479] on div "1 Informations générales 2 Catégorisation de l'investisseur 3 Auto-certificatio…" at bounding box center [784, 157] width 885 height 1026
click at [819, 520] on link at bounding box center [902, 522] width 374 height 14
click at [0, 0] on input "Parcourir" at bounding box center [0, 0] width 0 height 0
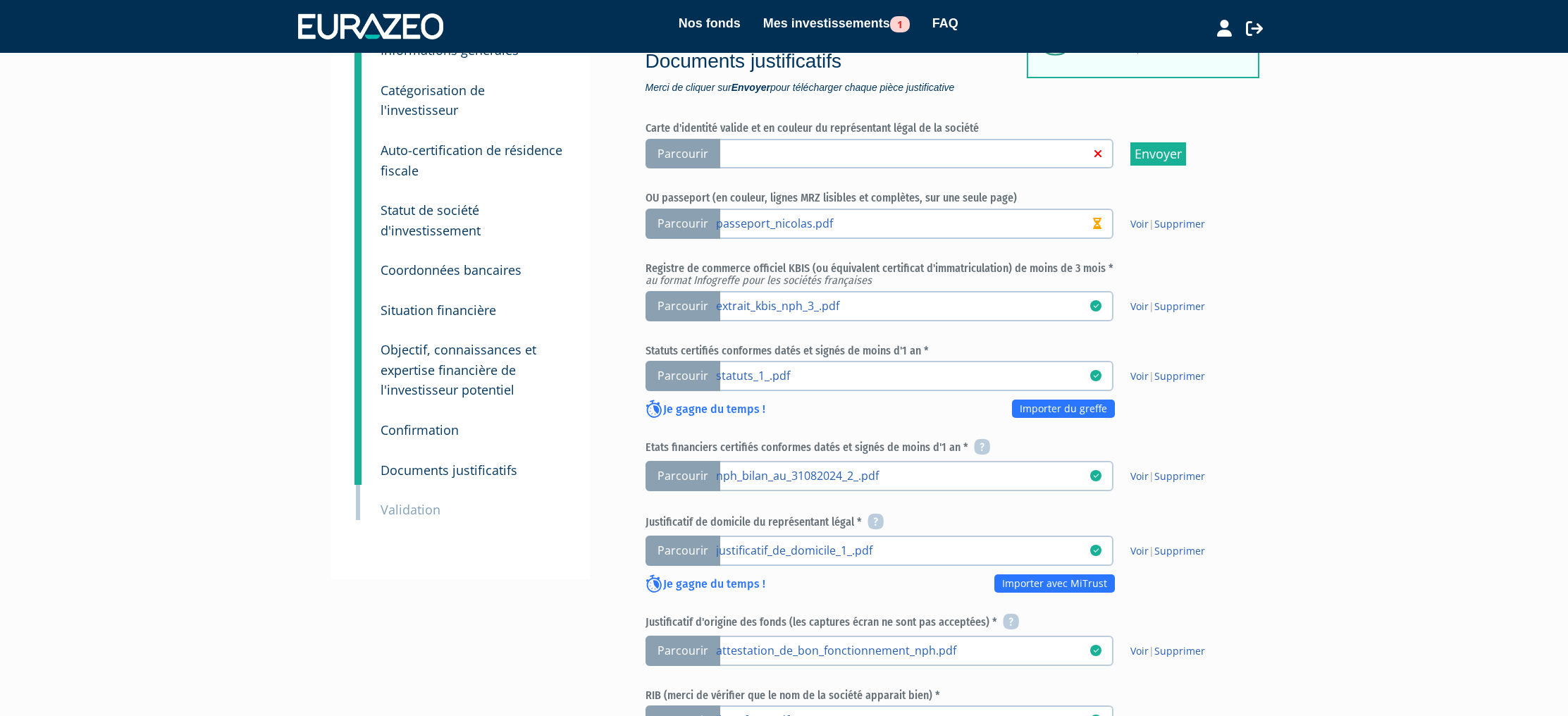
scroll to position [570, 0]
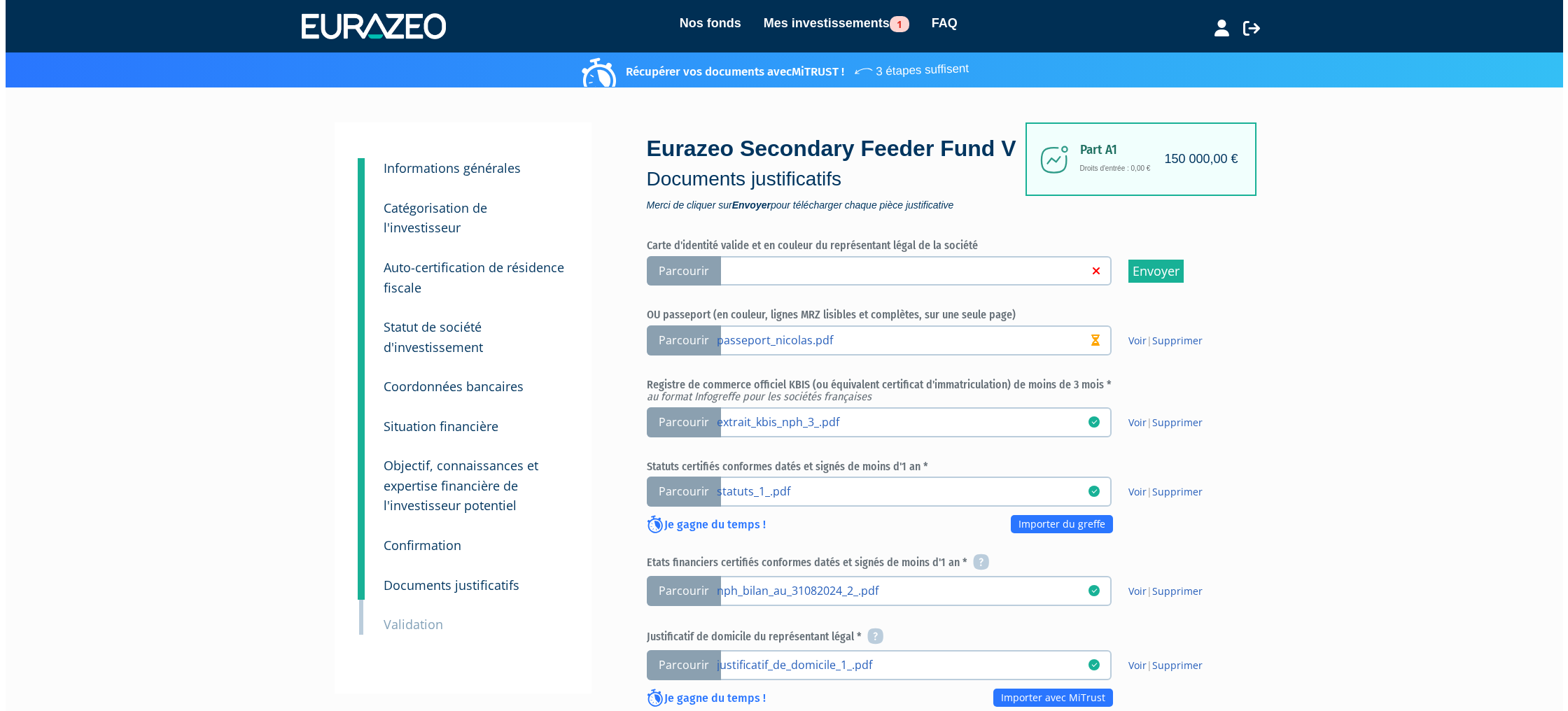
scroll to position [545, 0]
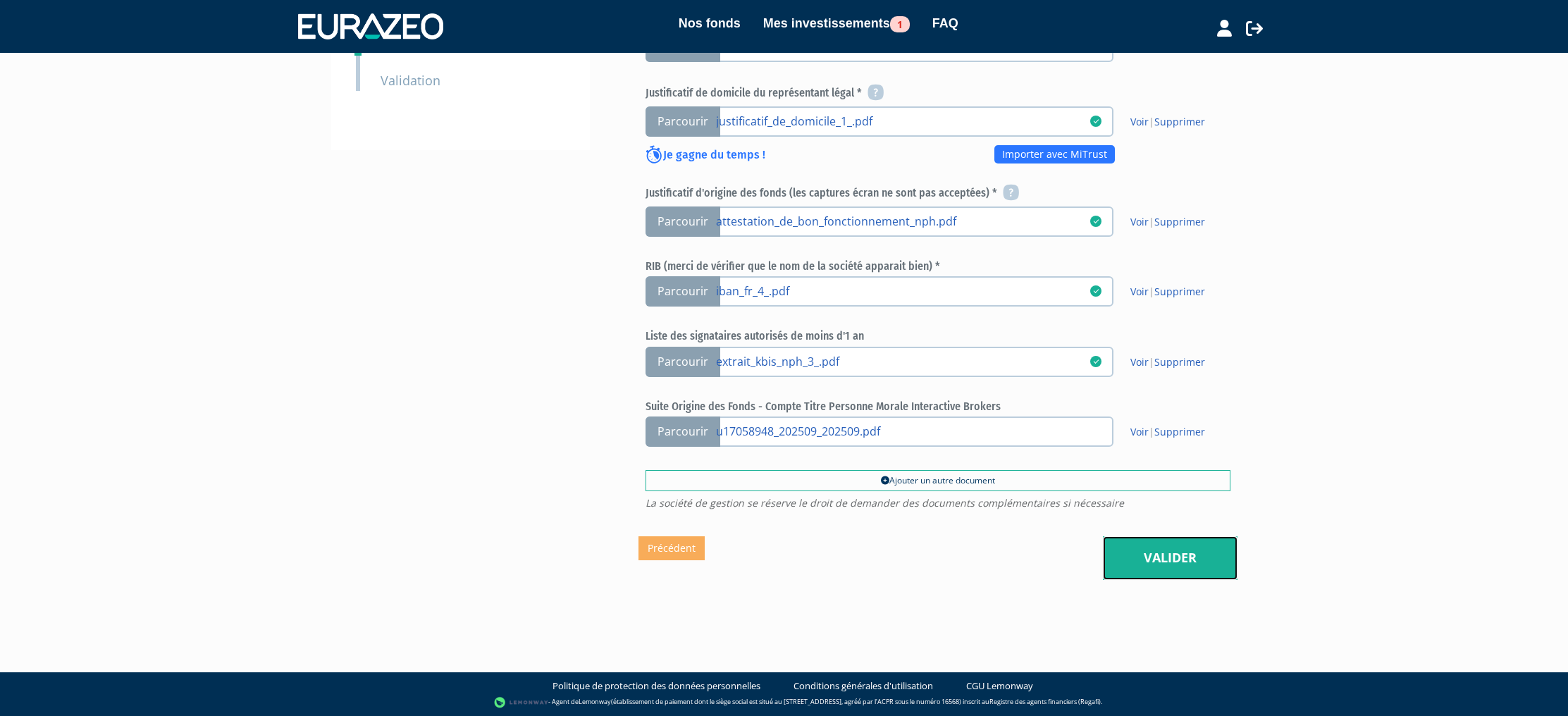
click at [1196, 548] on link "Valider" at bounding box center [1170, 558] width 134 height 44
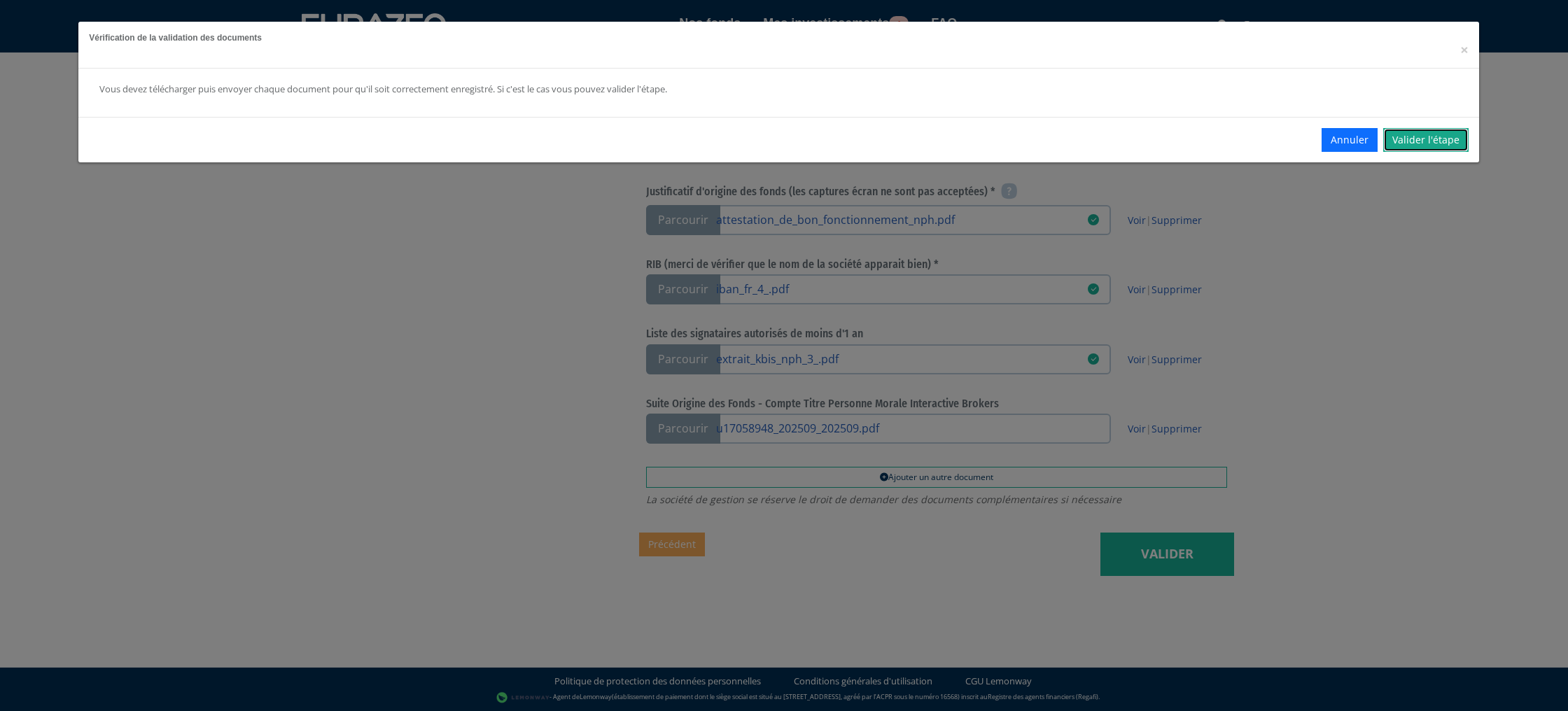
click at [1420, 144] on link "Valider l'étape" at bounding box center [1425, 140] width 85 height 24
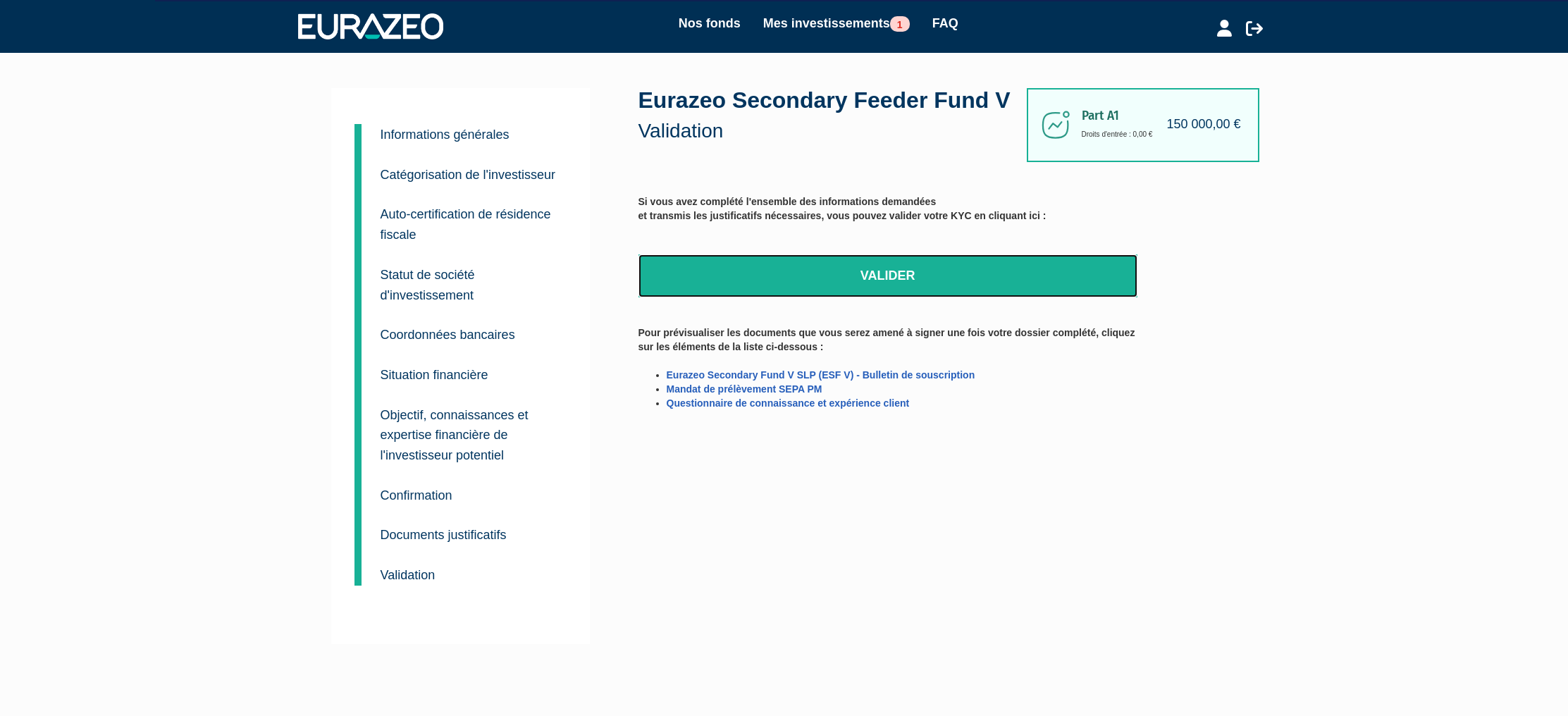
click at [1110, 272] on link "Valider" at bounding box center [888, 276] width 499 height 44
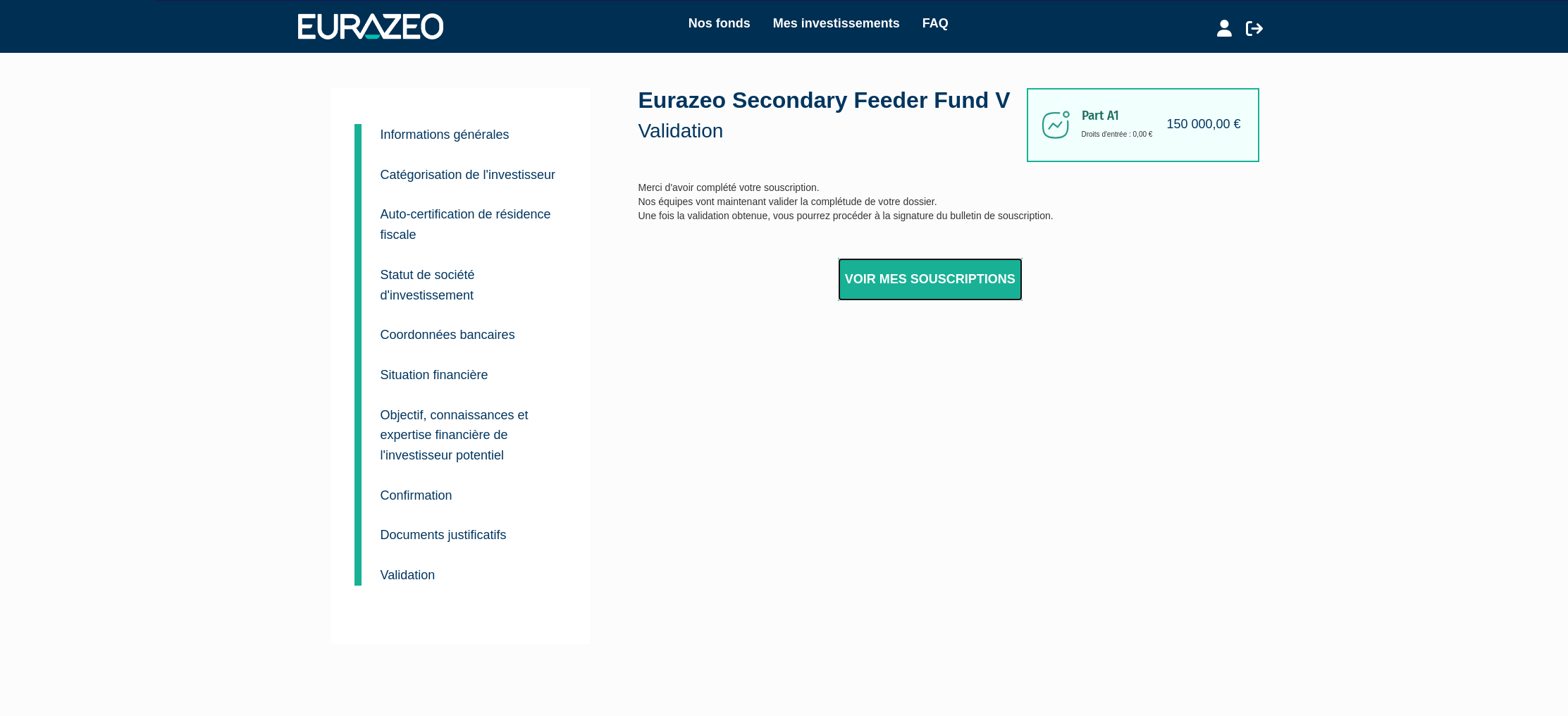
click at [891, 283] on link "Voir mes souscriptions" at bounding box center [930, 280] width 184 height 44
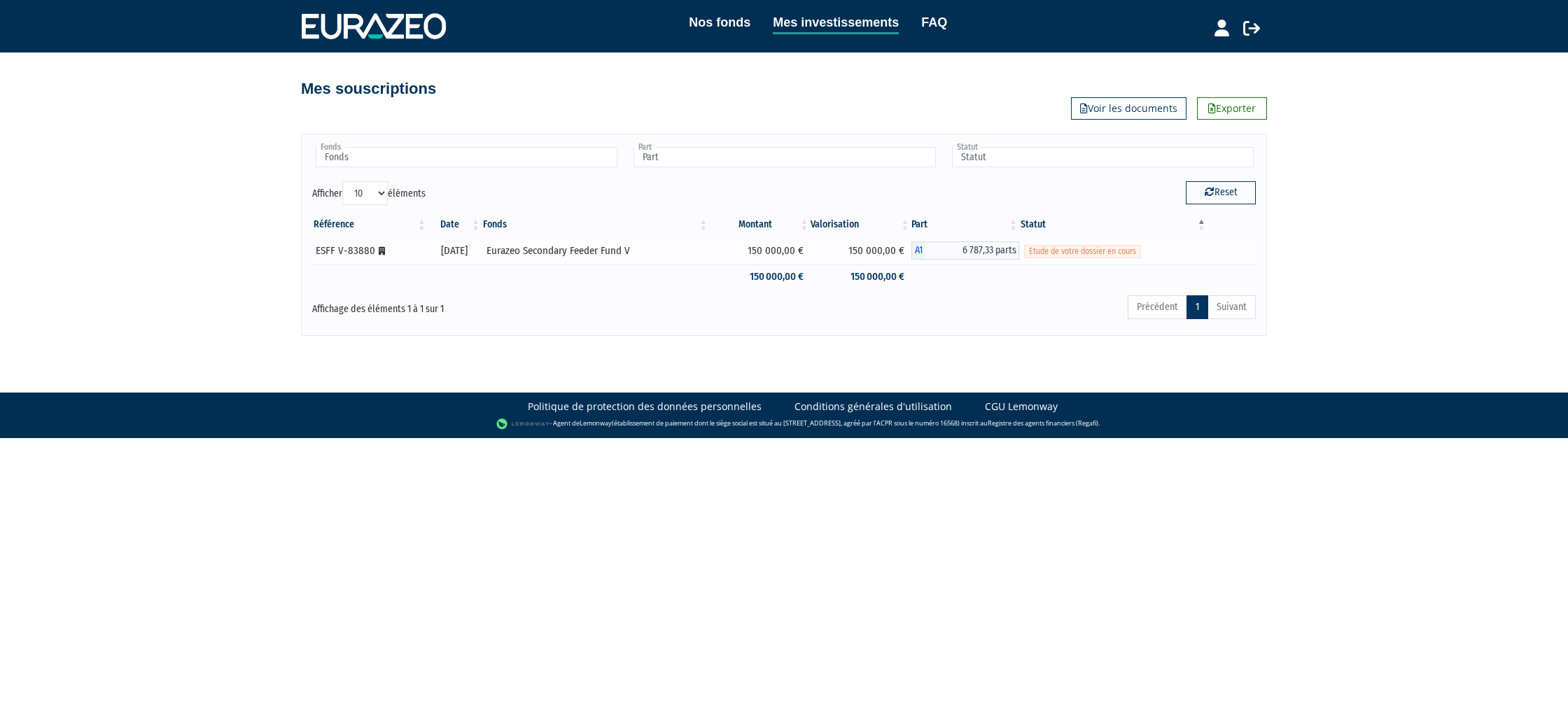
click at [383, 249] on icon at bounding box center [381, 251] width 6 height 9
click at [473, 349] on body "Nos fonds Mes investissements FAQ Déconnexion Nos fonds Mes investissements FAQ" at bounding box center [784, 219] width 1568 height 438
click at [474, 346] on body "Nos fonds Mes investissements FAQ Déconnexion Nos fonds Mes investissements FAQ" at bounding box center [784, 219] width 1568 height 438
